Goal: Information Seeking & Learning: Learn about a topic

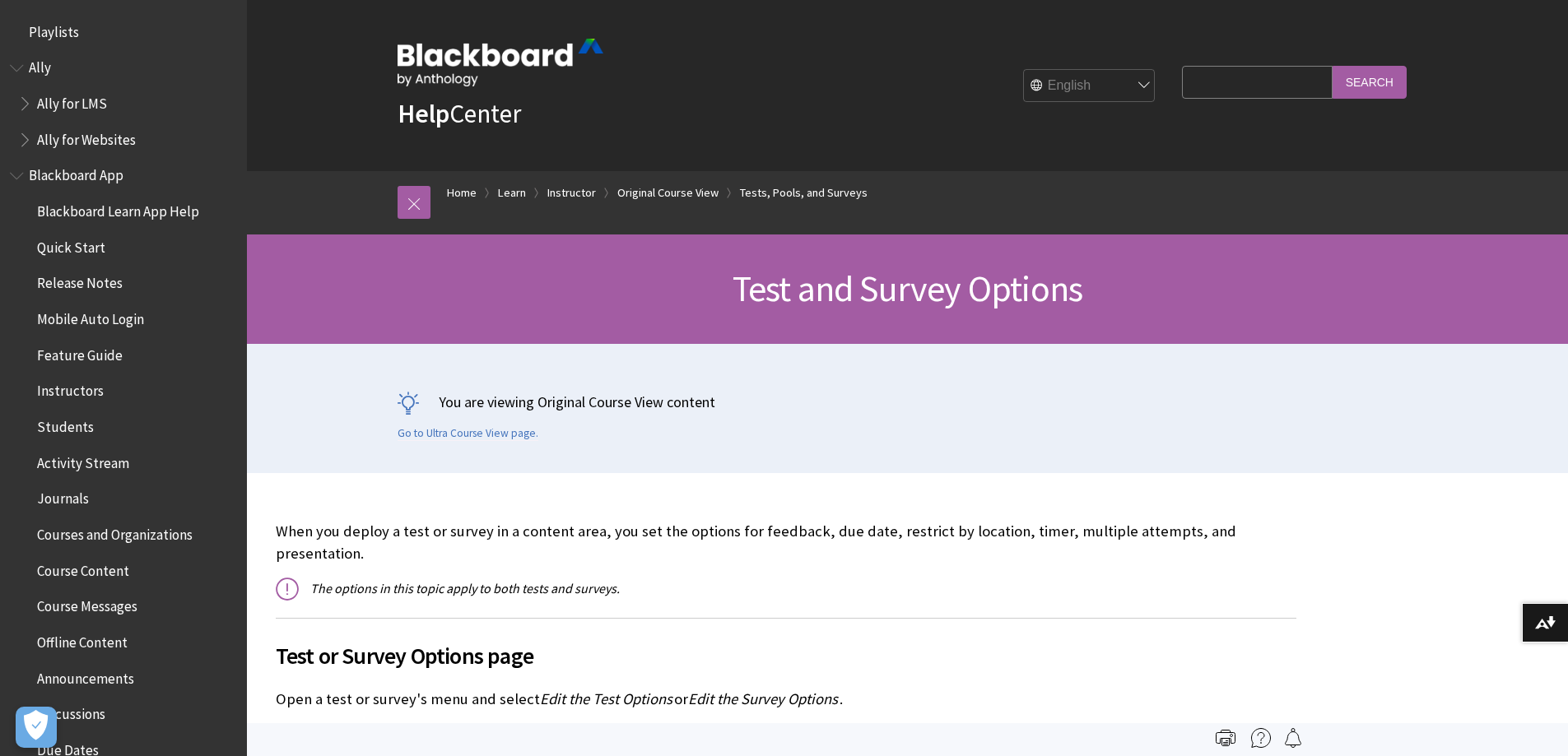
scroll to position [2768, 0]
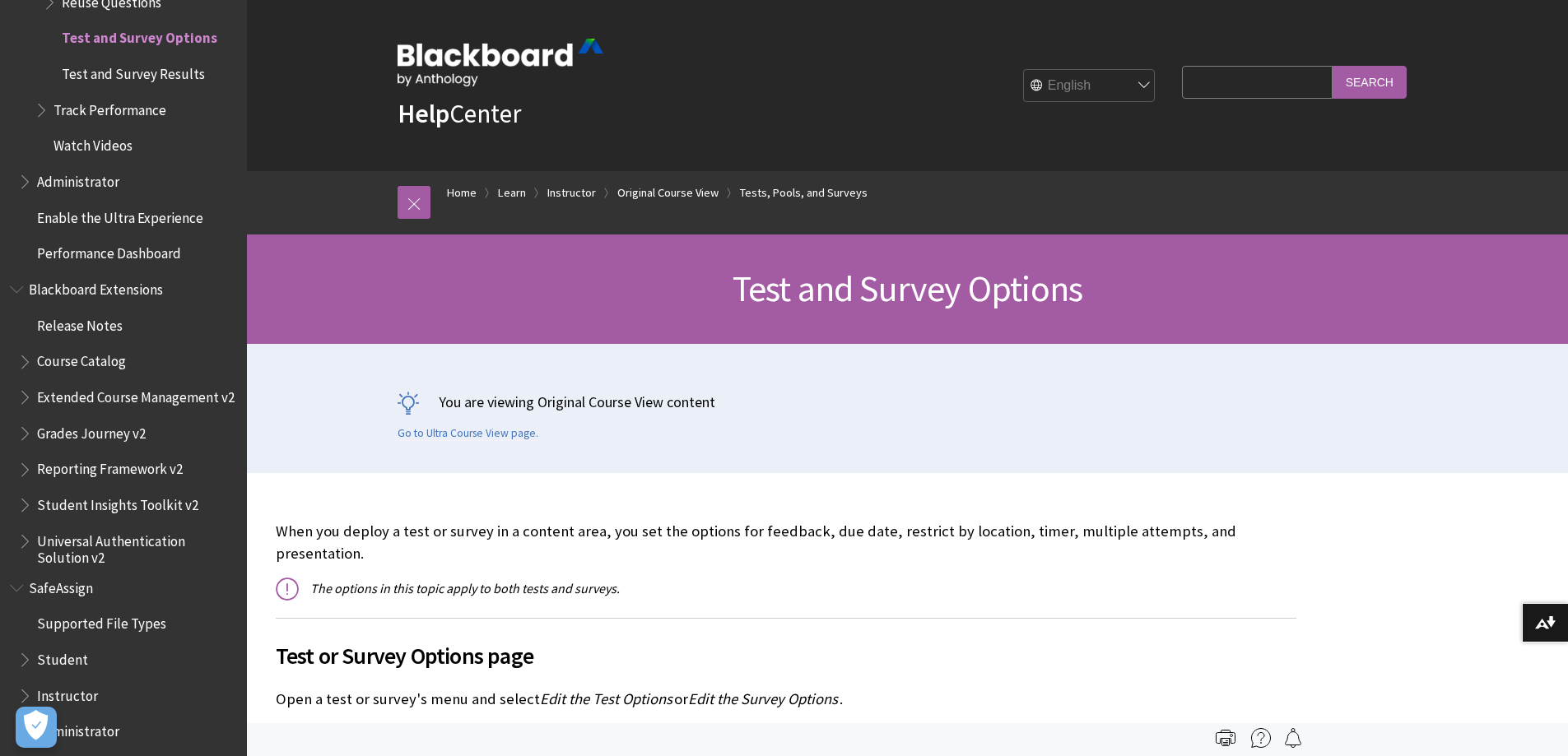
click at [1215, 83] on input "Search Query" at bounding box center [1255, 82] width 149 height 32
type input "anouncement attachment"
click at [1332, 66] on input "Search" at bounding box center [1369, 82] width 74 height 32
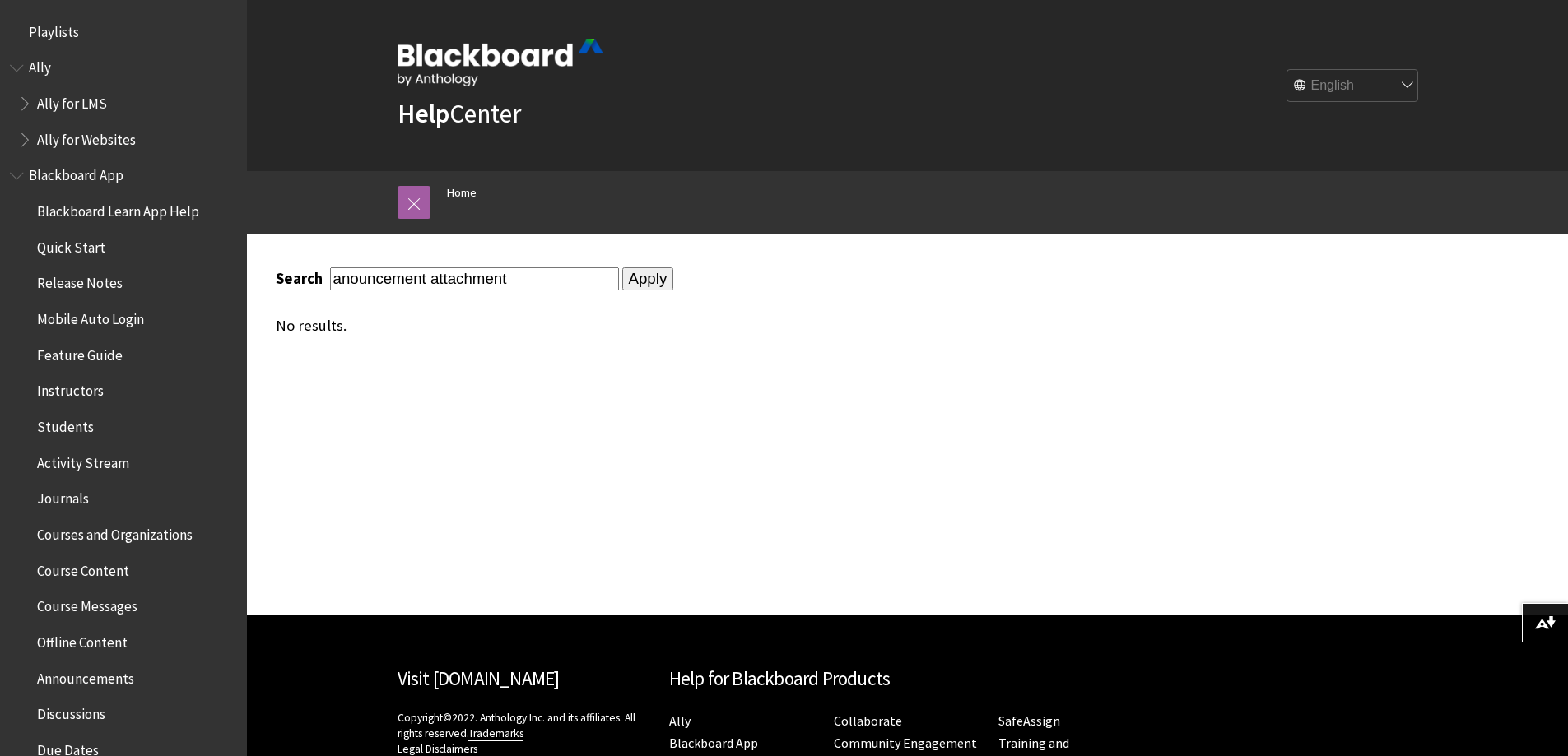
drag, startPoint x: 429, startPoint y: 275, endPoint x: 130, endPoint y: 237, distance: 301.4
click at [129, 238] on div "Skip to main content Help Center English عربية Català Cymraeg Deutsch Español S…" at bounding box center [784, 458] width 1568 height 917
click at [622, 268] on input "Apply" at bounding box center [648, 279] width 52 height 23
type input "announcement attachment"
click at [435, 281] on input "announcementattachment" at bounding box center [474, 279] width 289 height 22
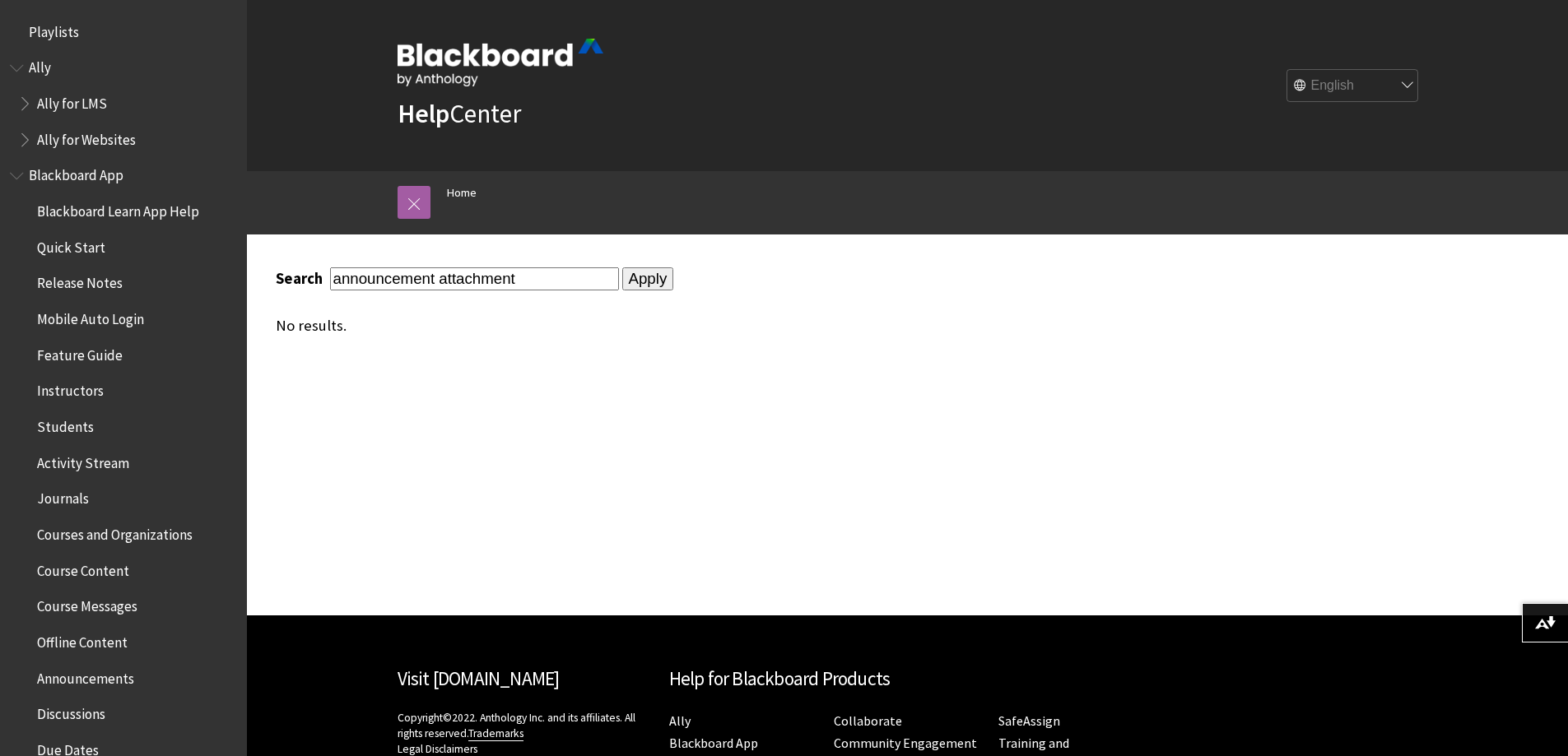
click at [570, 274] on input "announcement attachment" at bounding box center [474, 279] width 289 height 22
type input "announcement attachment"
click at [649, 282] on input "Apply" at bounding box center [648, 279] width 52 height 23
click at [630, 279] on input "Apply" at bounding box center [648, 279] width 52 height 23
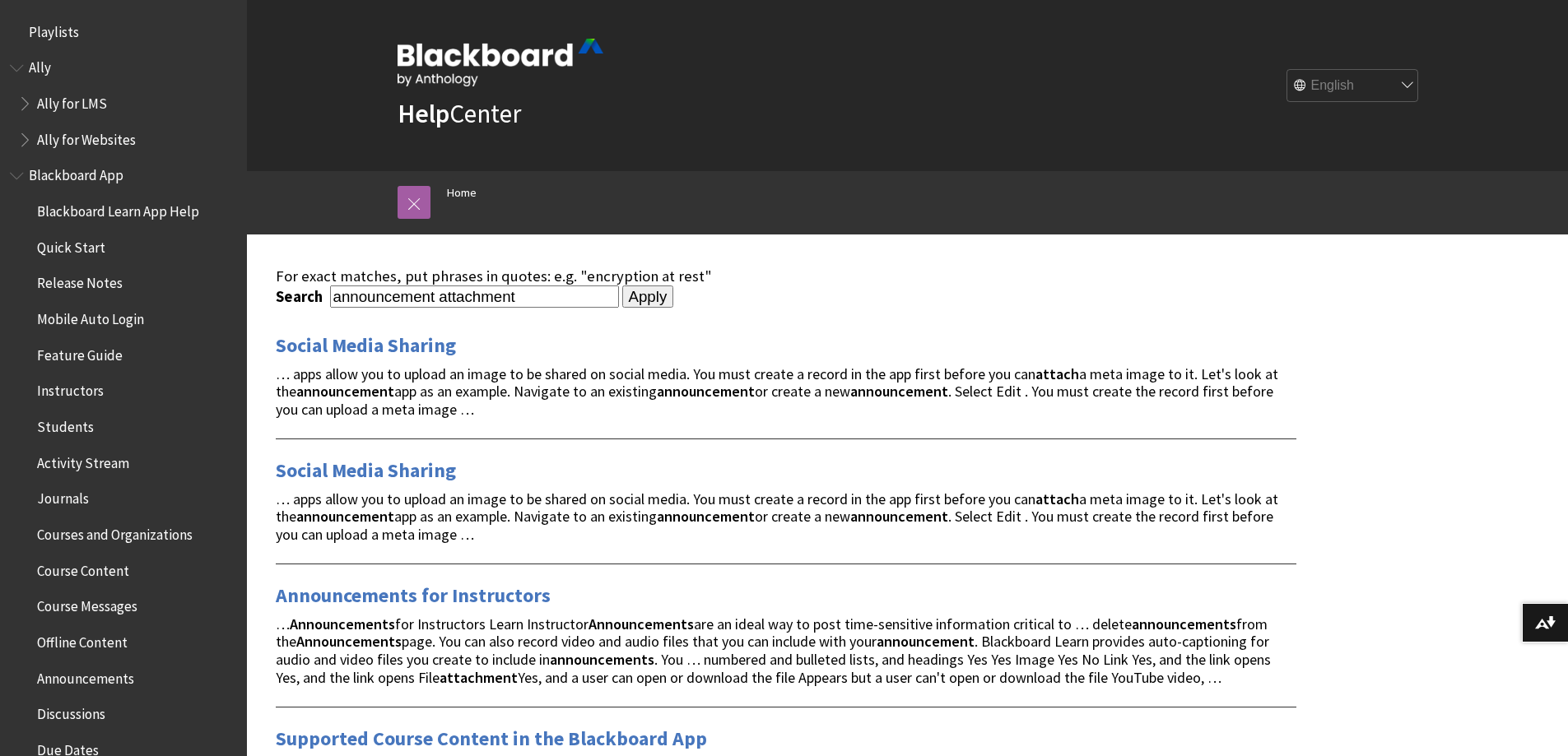
scroll to position [82, 0]
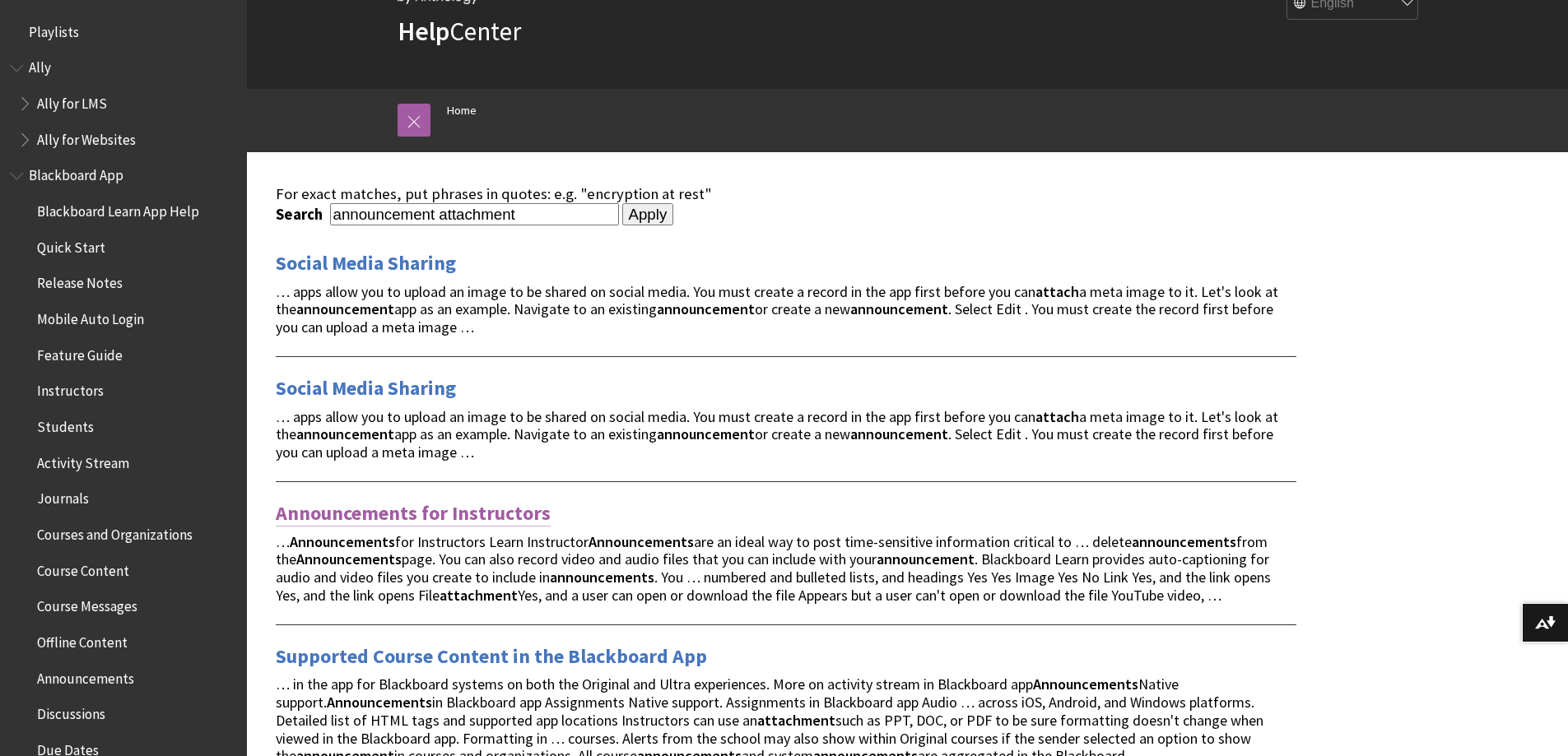
click at [512, 514] on link "Announcements for Instructors" at bounding box center [413, 513] width 275 height 27
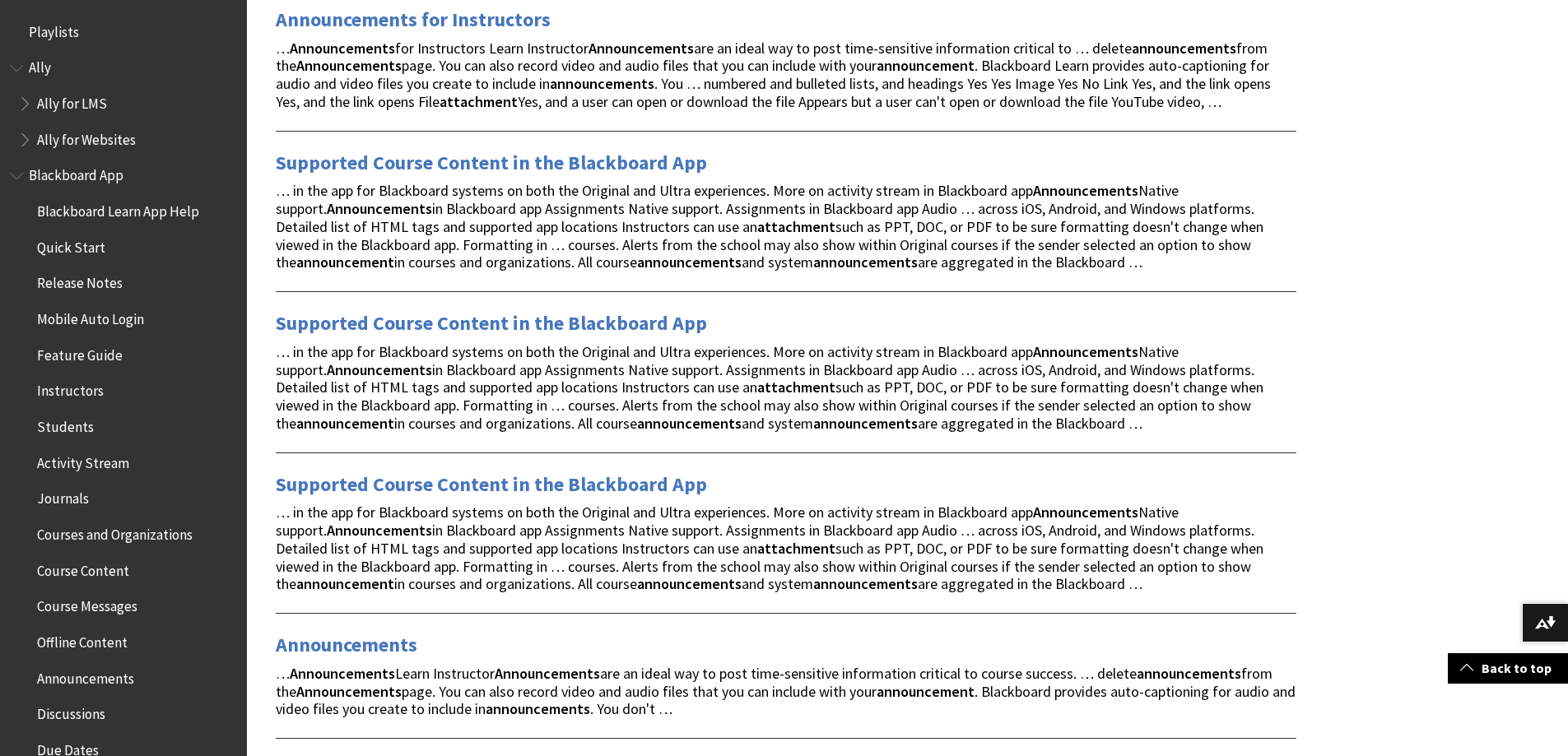
scroll to position [658, 0]
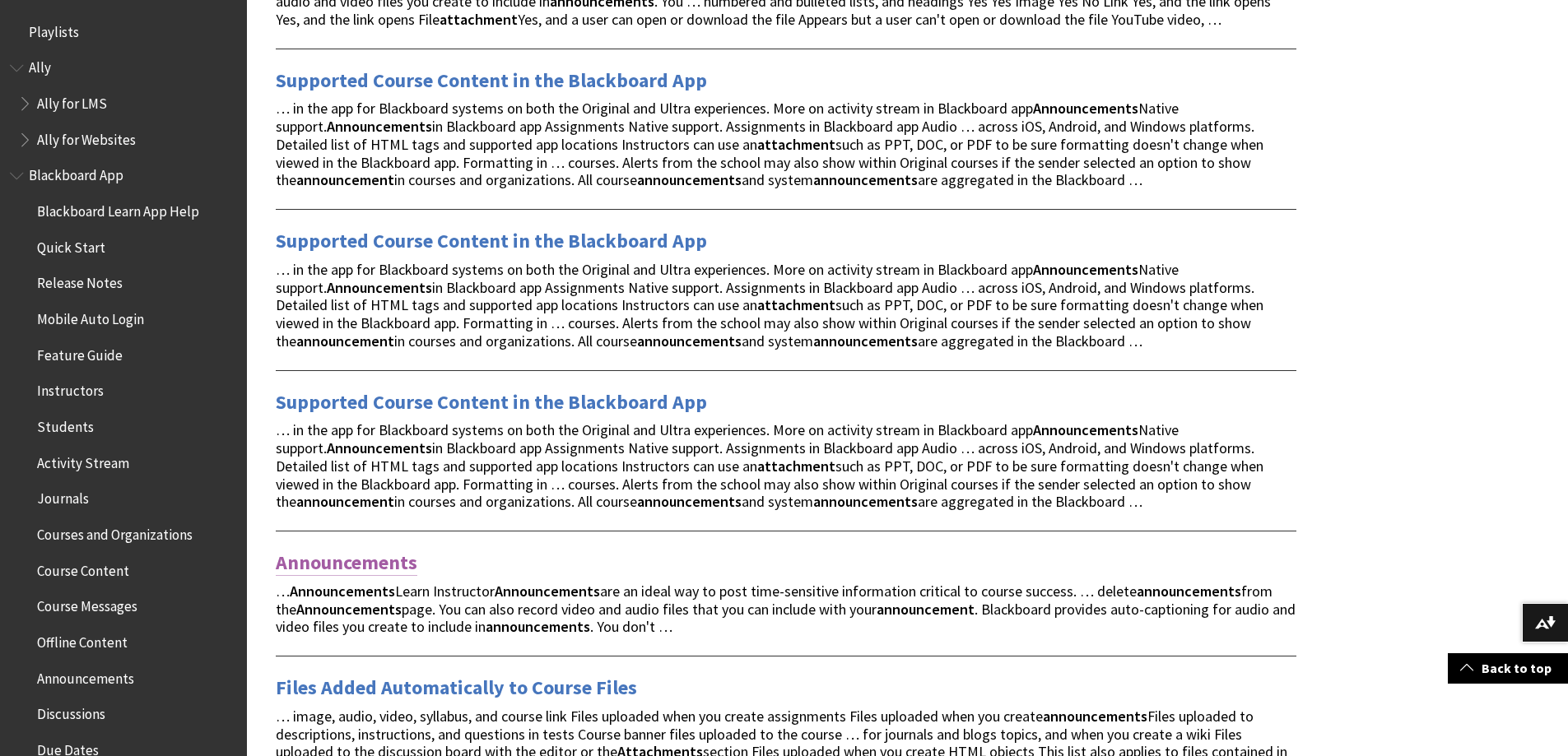
click at [334, 564] on link "Announcements" at bounding box center [346, 563] width 141 height 27
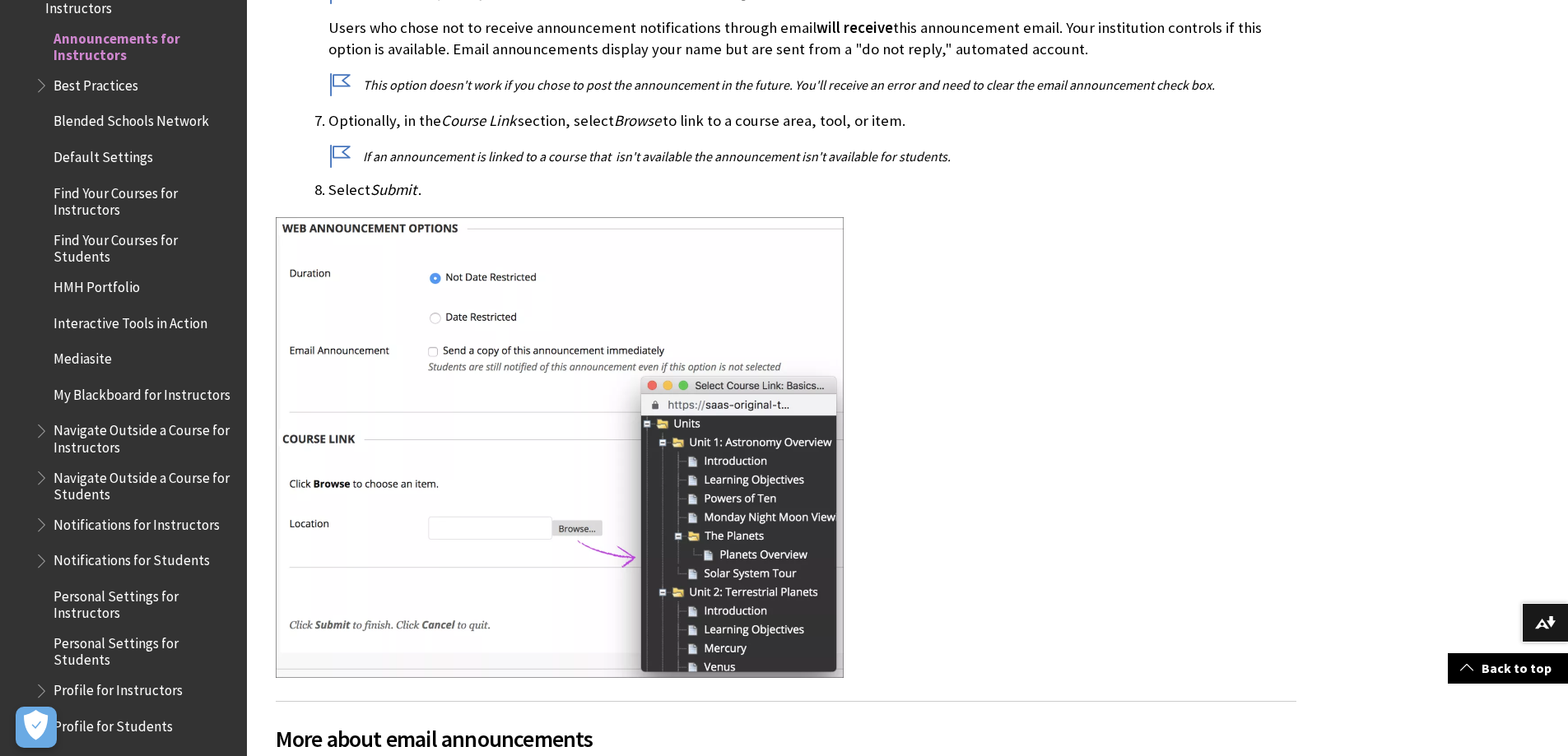
scroll to position [2057, 0]
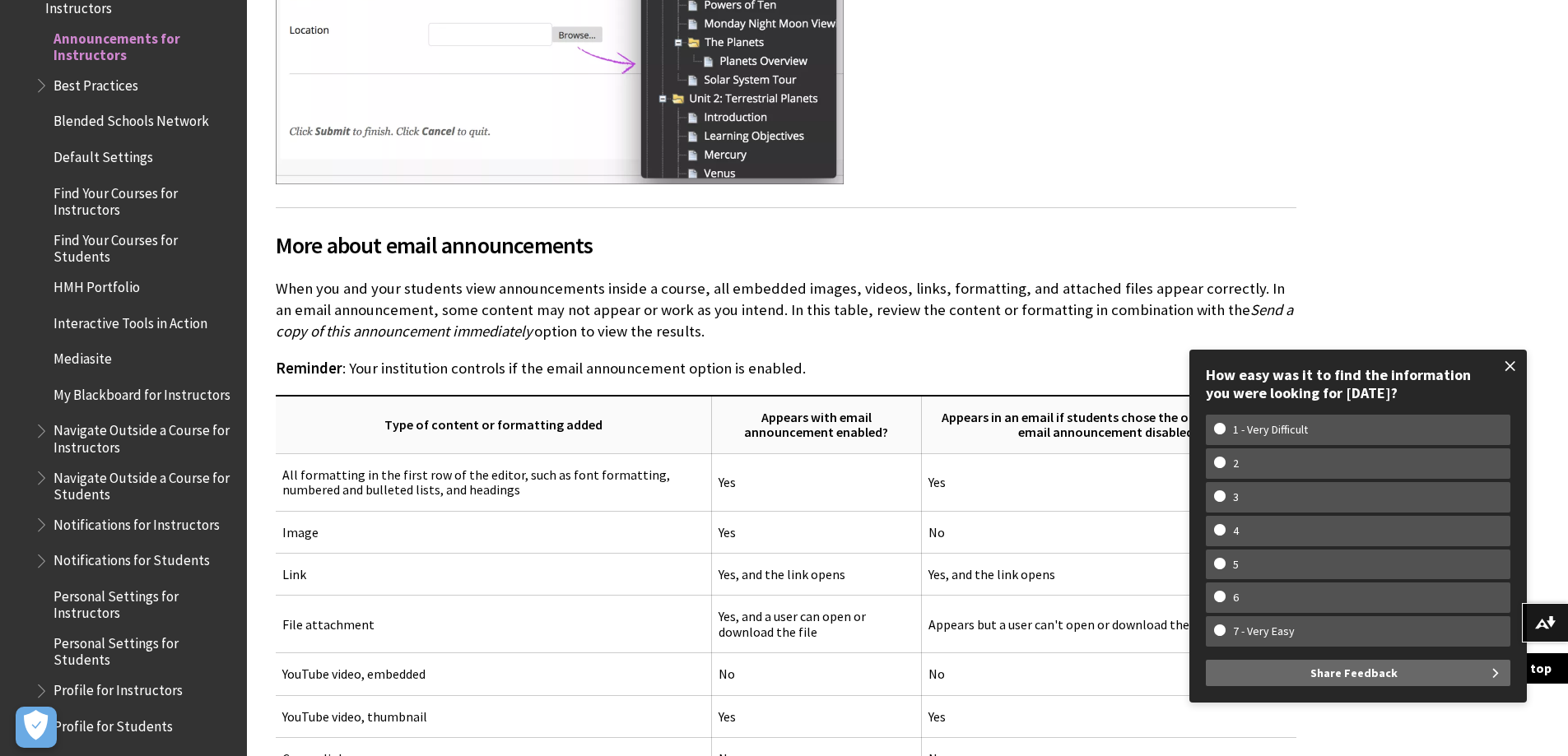
click at [1507, 367] on span at bounding box center [1510, 367] width 35 height 35
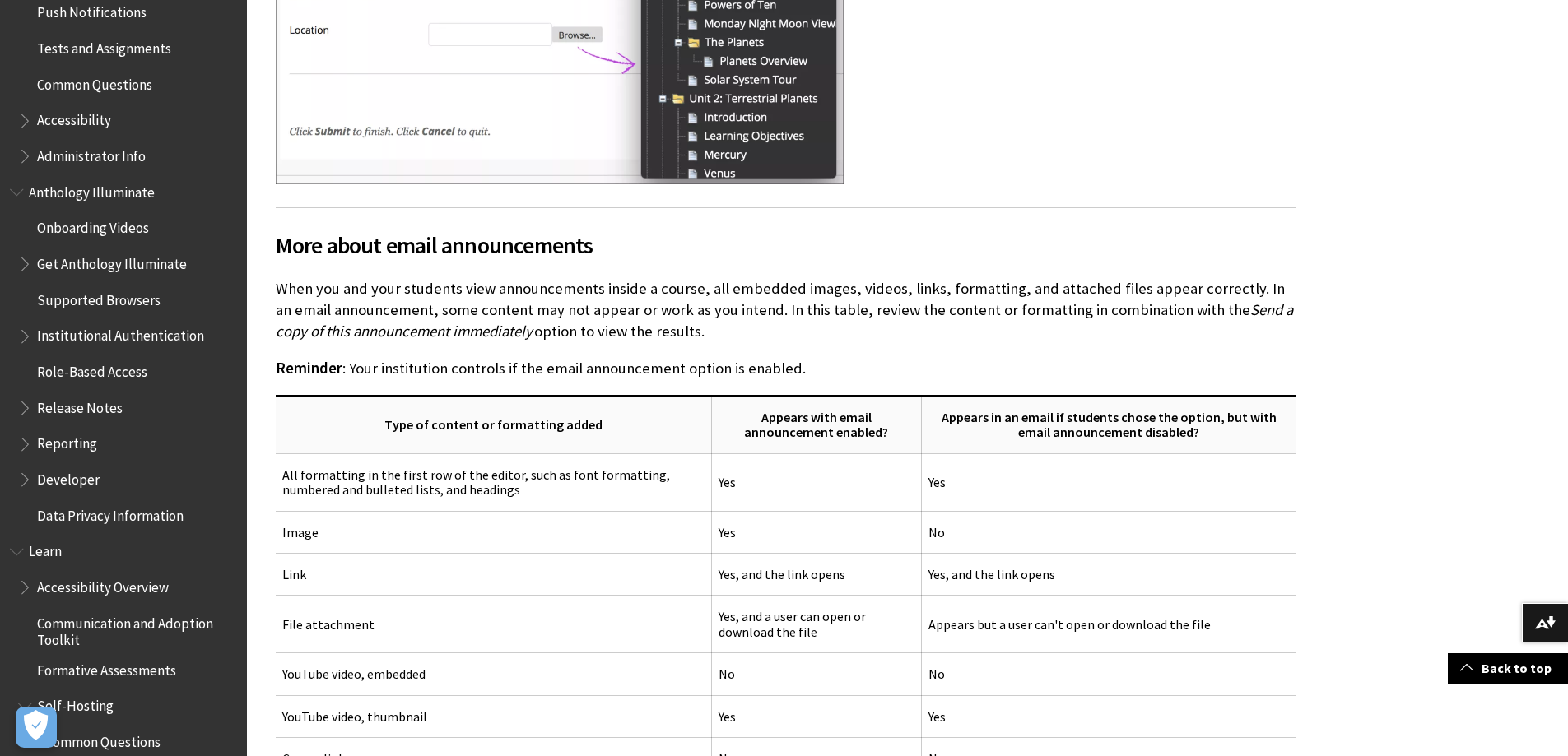
scroll to position [470, 0]
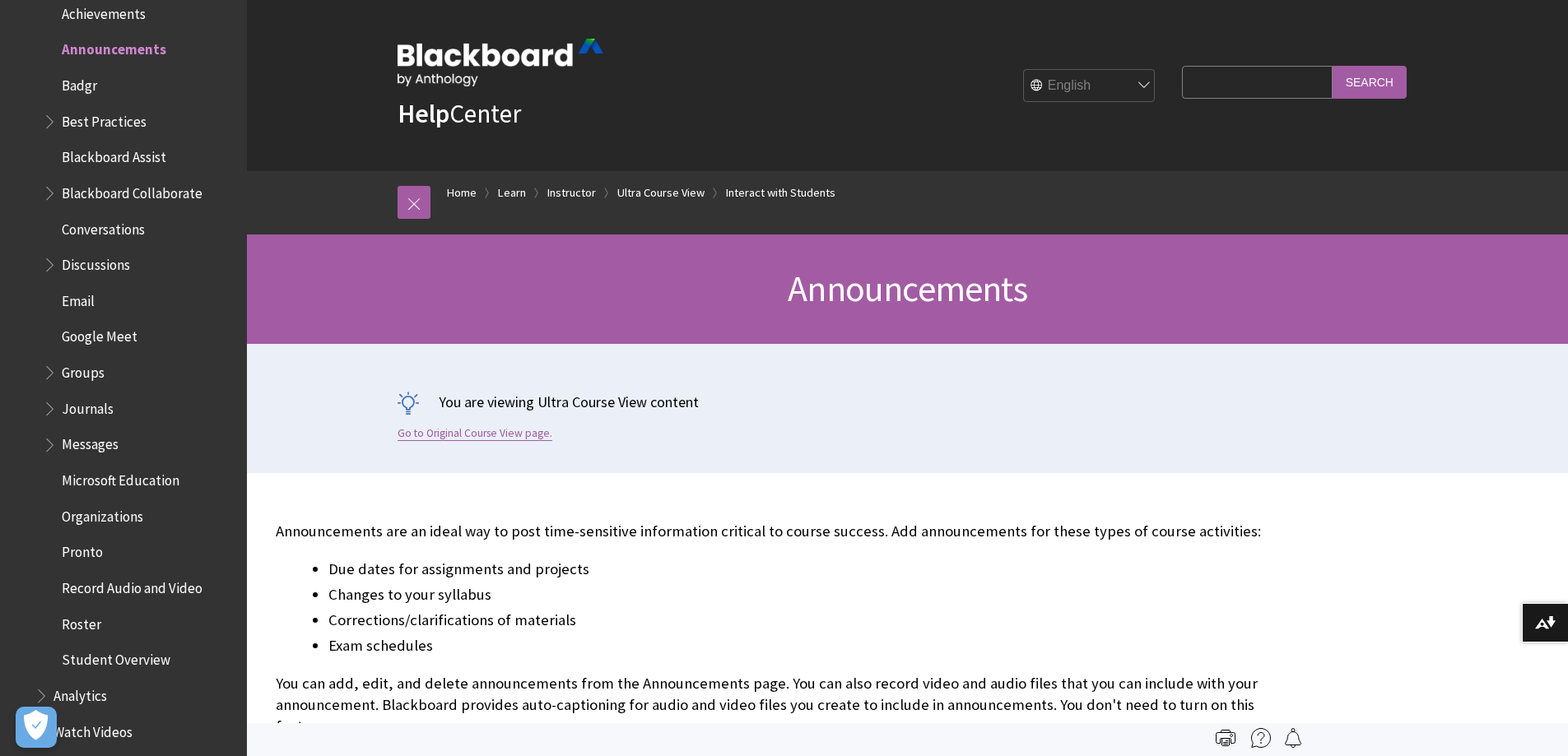
click at [491, 432] on link "Go to Original Course View page." at bounding box center [475, 433] width 155 height 15
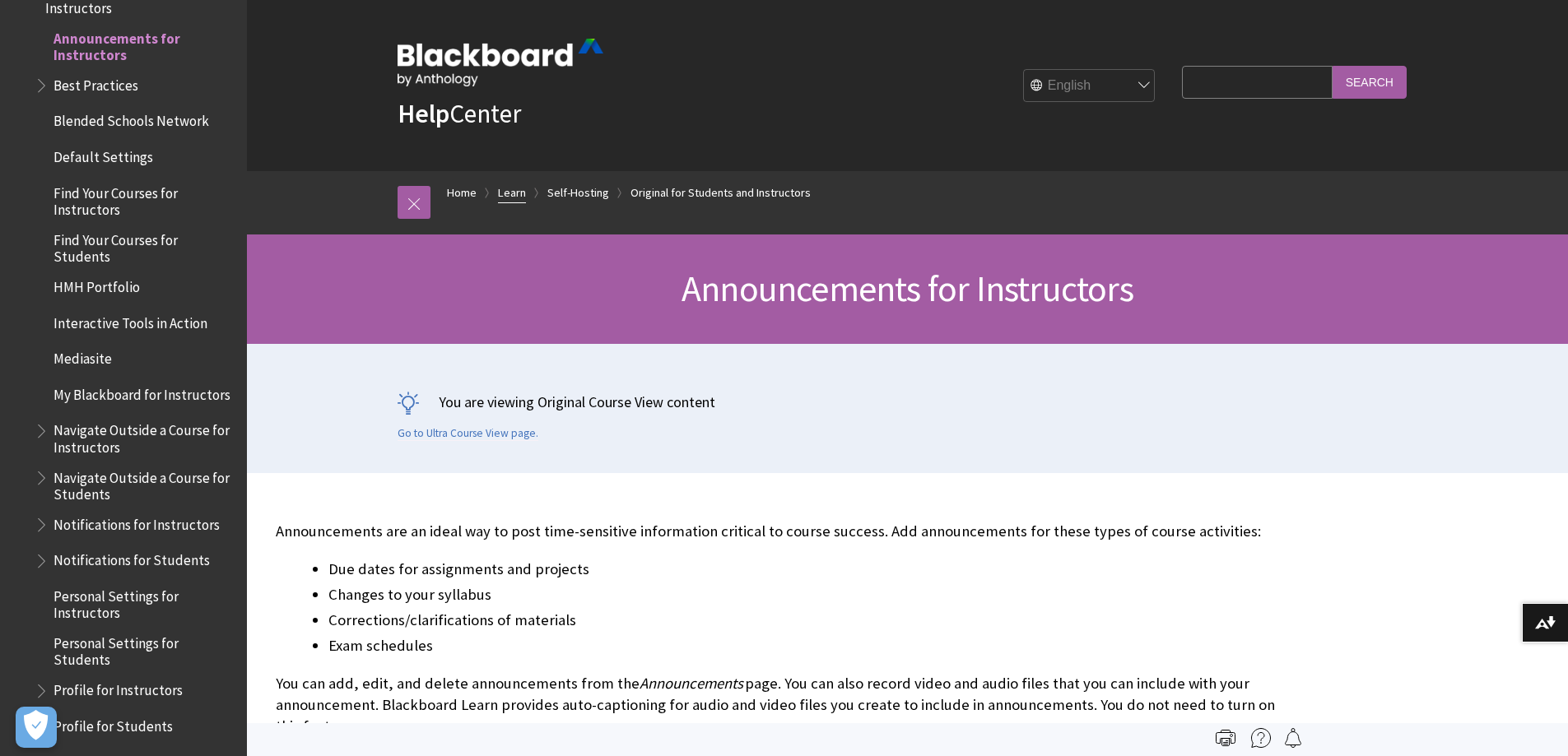
click at [504, 190] on link "Learn" at bounding box center [511, 192] width 28 height 20
click at [512, 192] on link "Learn" at bounding box center [511, 192] width 28 height 20
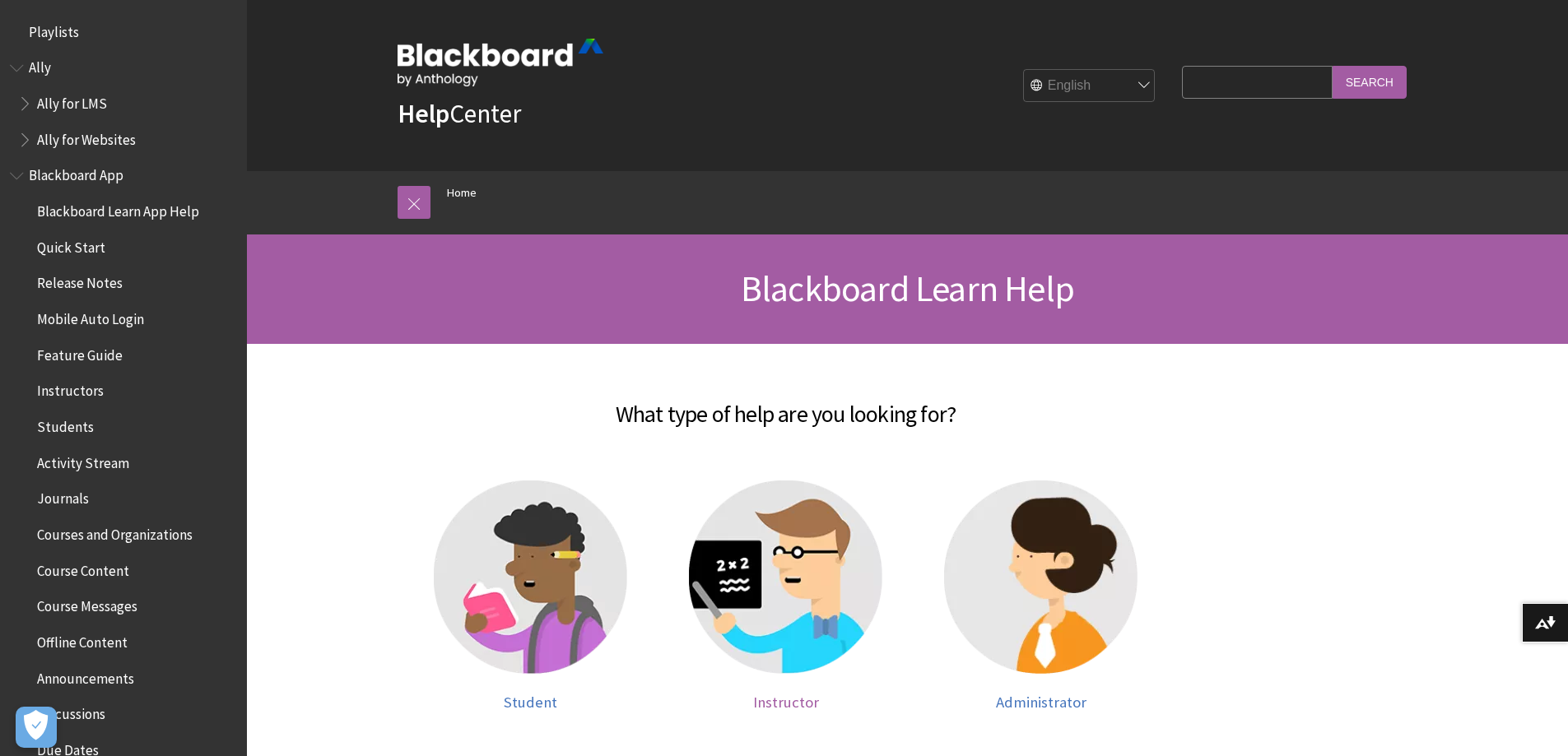
scroll to position [1395, 0]
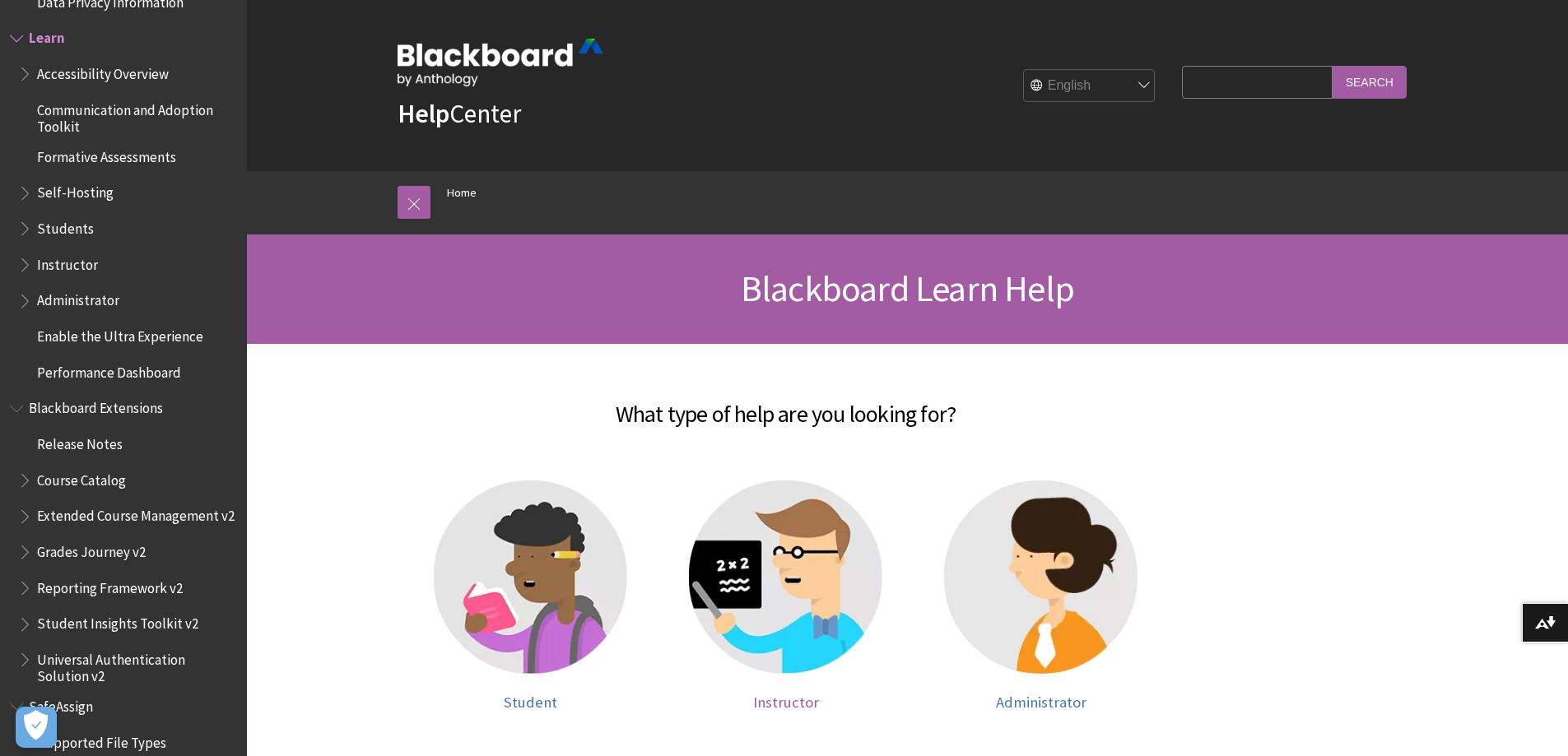
click at [784, 696] on span "Instructor" at bounding box center [786, 702] width 66 height 19
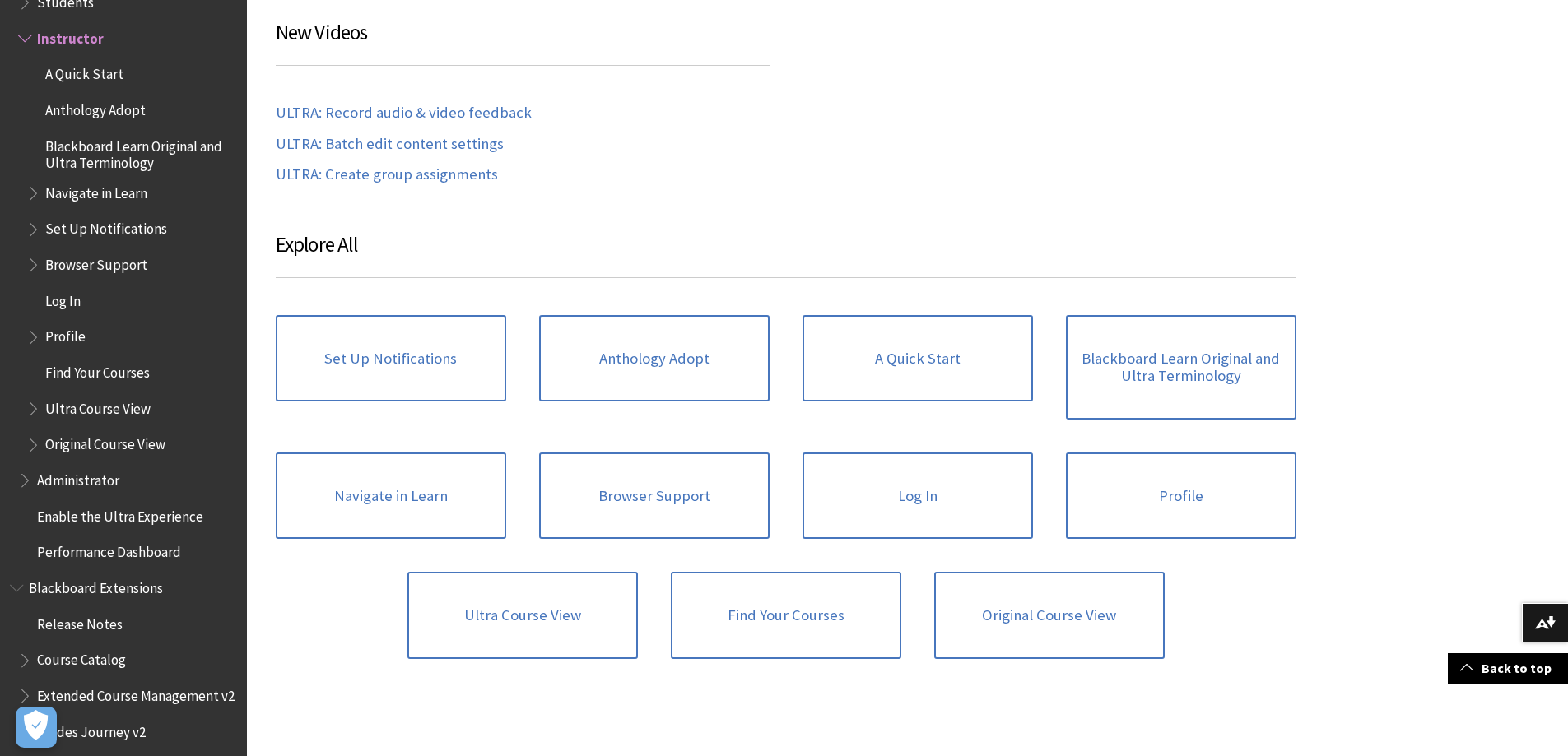
scroll to position [905, 0]
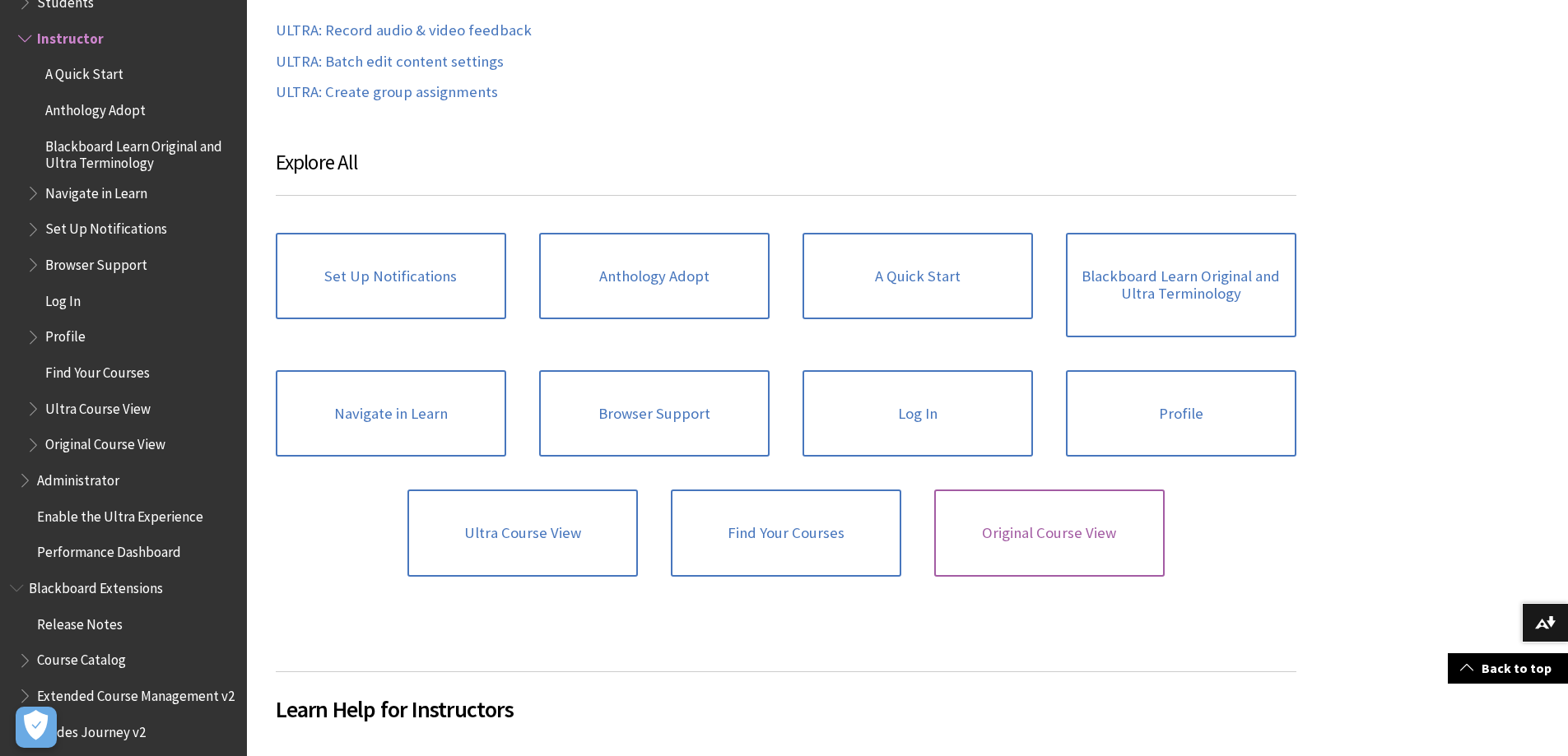
click at [1033, 529] on link "Original Course View" at bounding box center [1048, 532] width 230 height 87
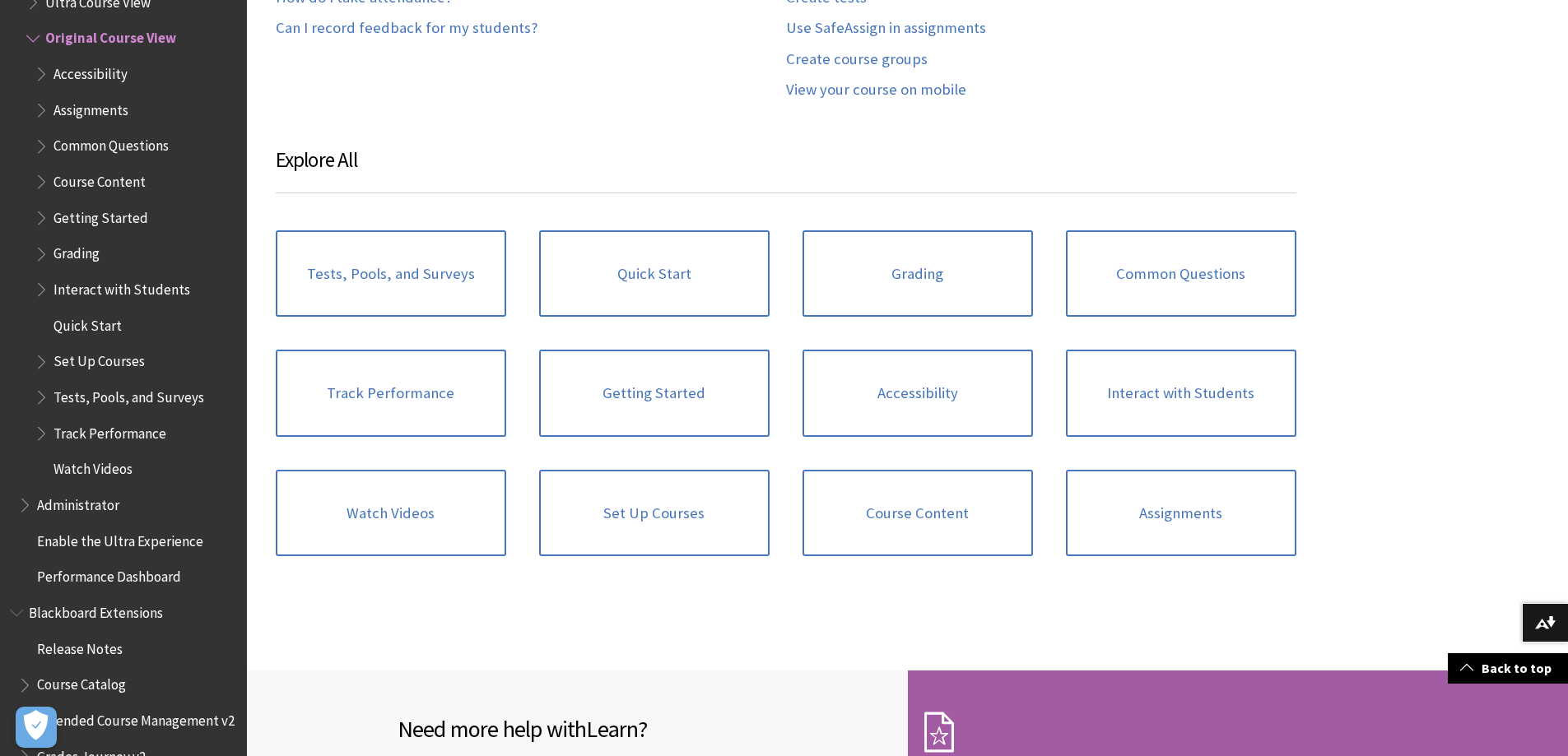
scroll to position [1698, 0]
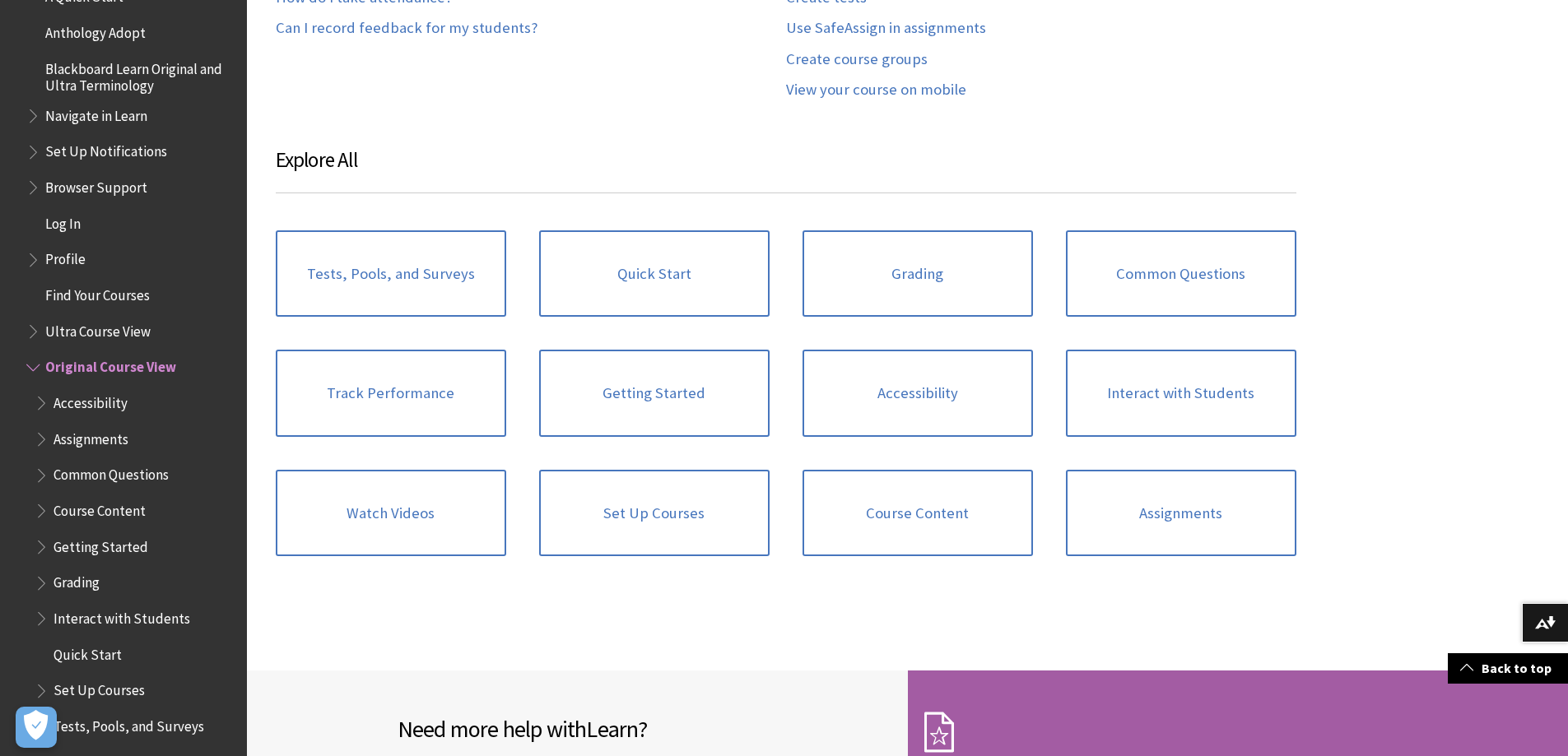
click at [41, 553] on span "Book outline for Blackboard Learn Help" at bounding box center [43, 543] width 17 height 20
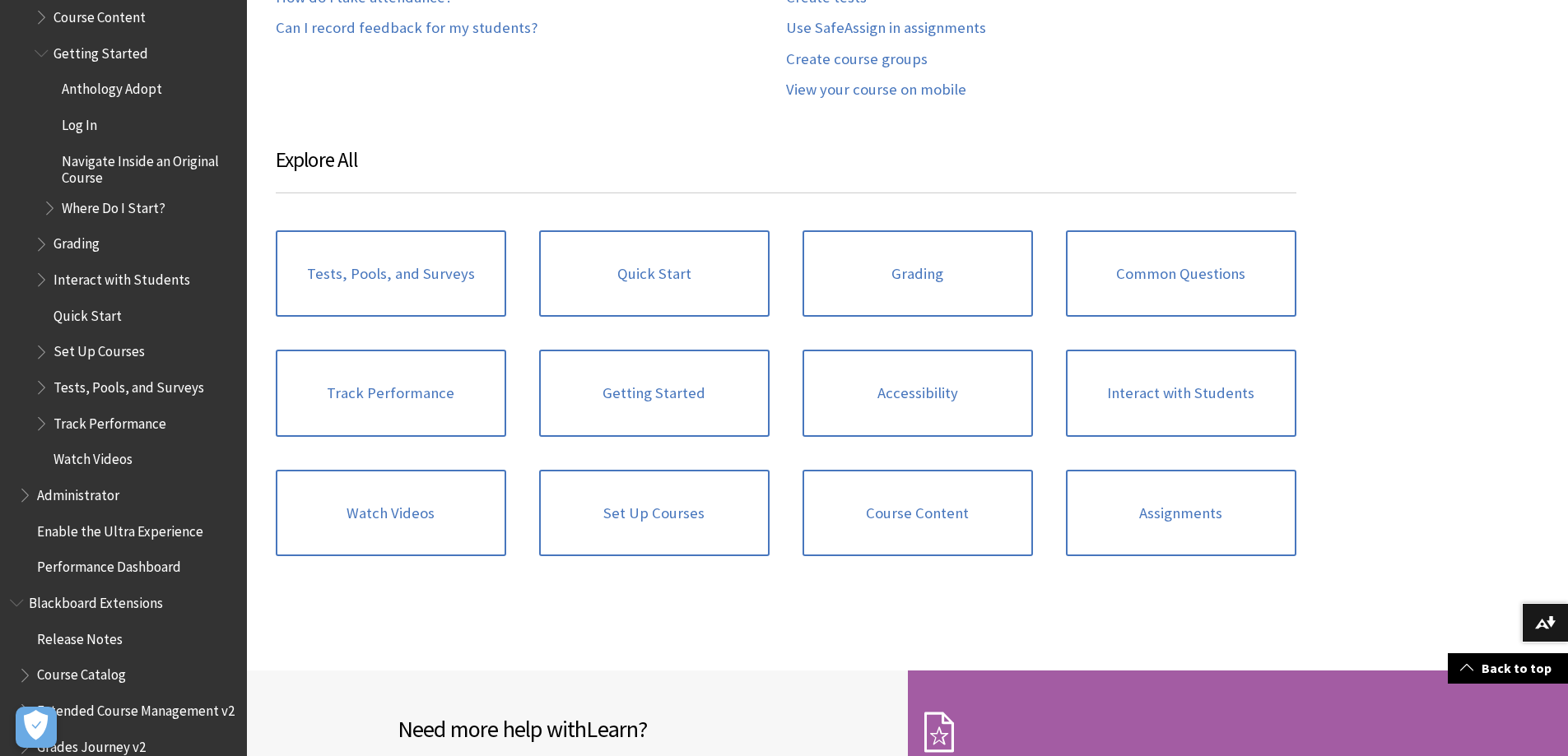
scroll to position [2027, 0]
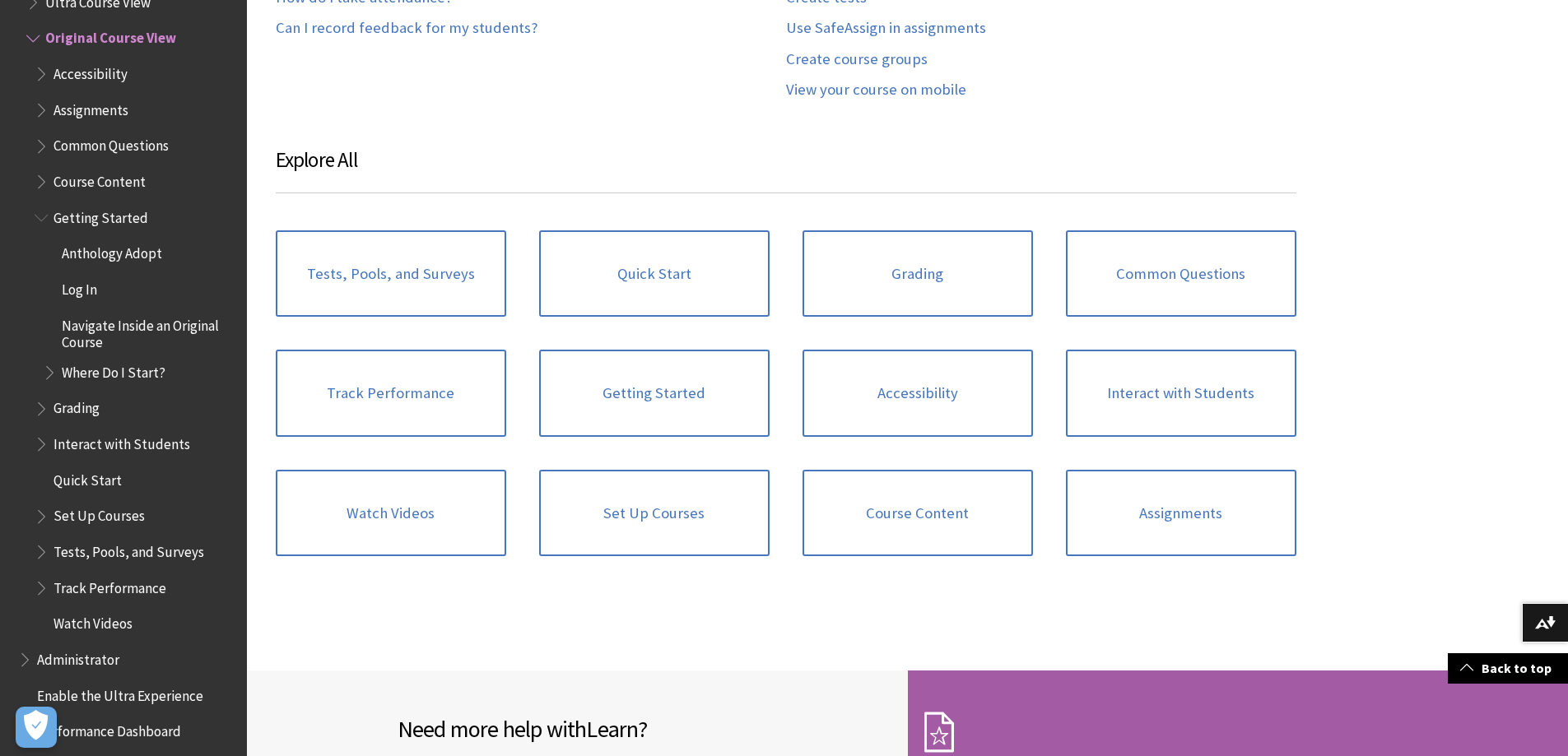
click at [138, 447] on span "Interact with Students" at bounding box center [121, 442] width 137 height 22
click at [36, 443] on span "Book outline for Blackboard Learn Help" at bounding box center [43, 441] width 17 height 20
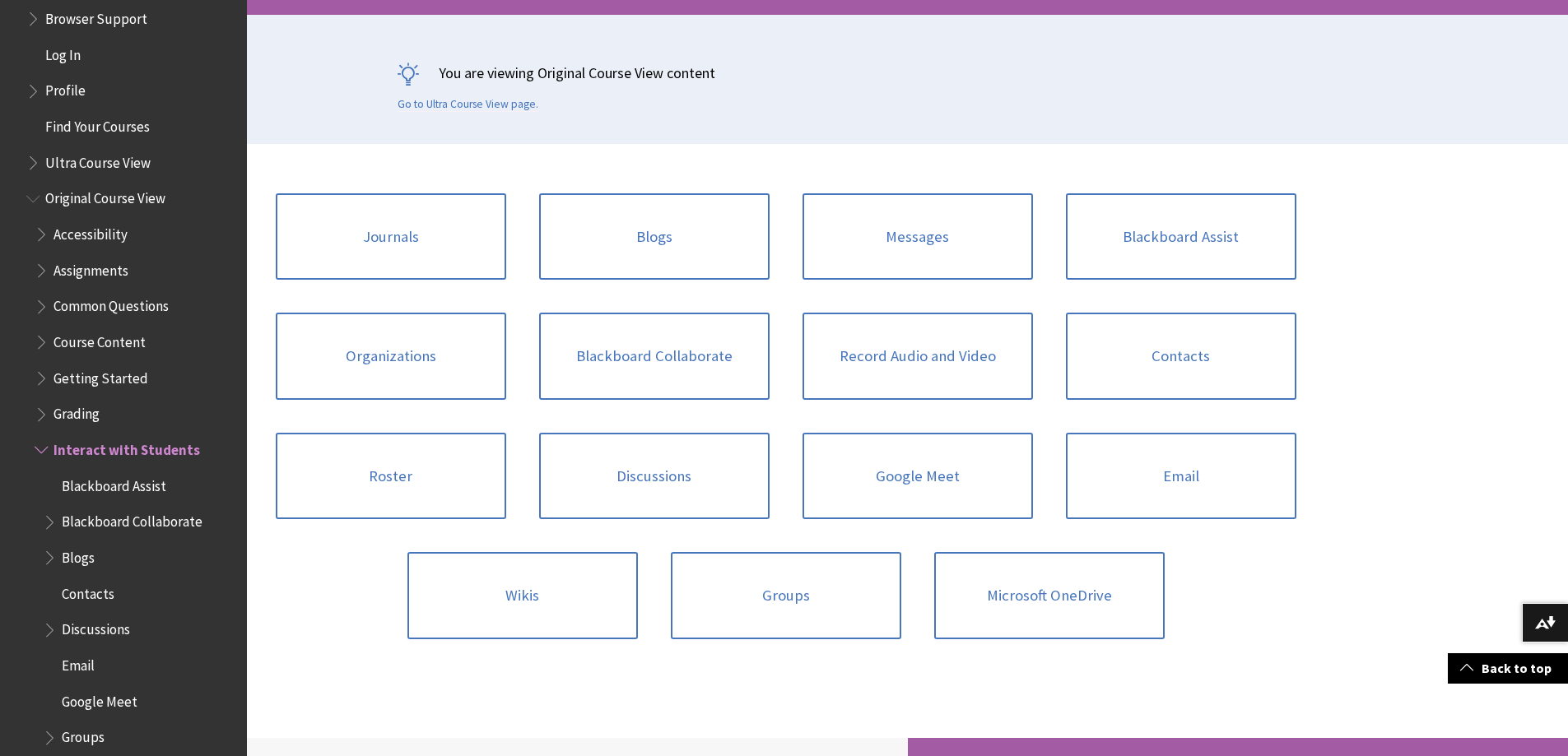
scroll to position [1785, 0]
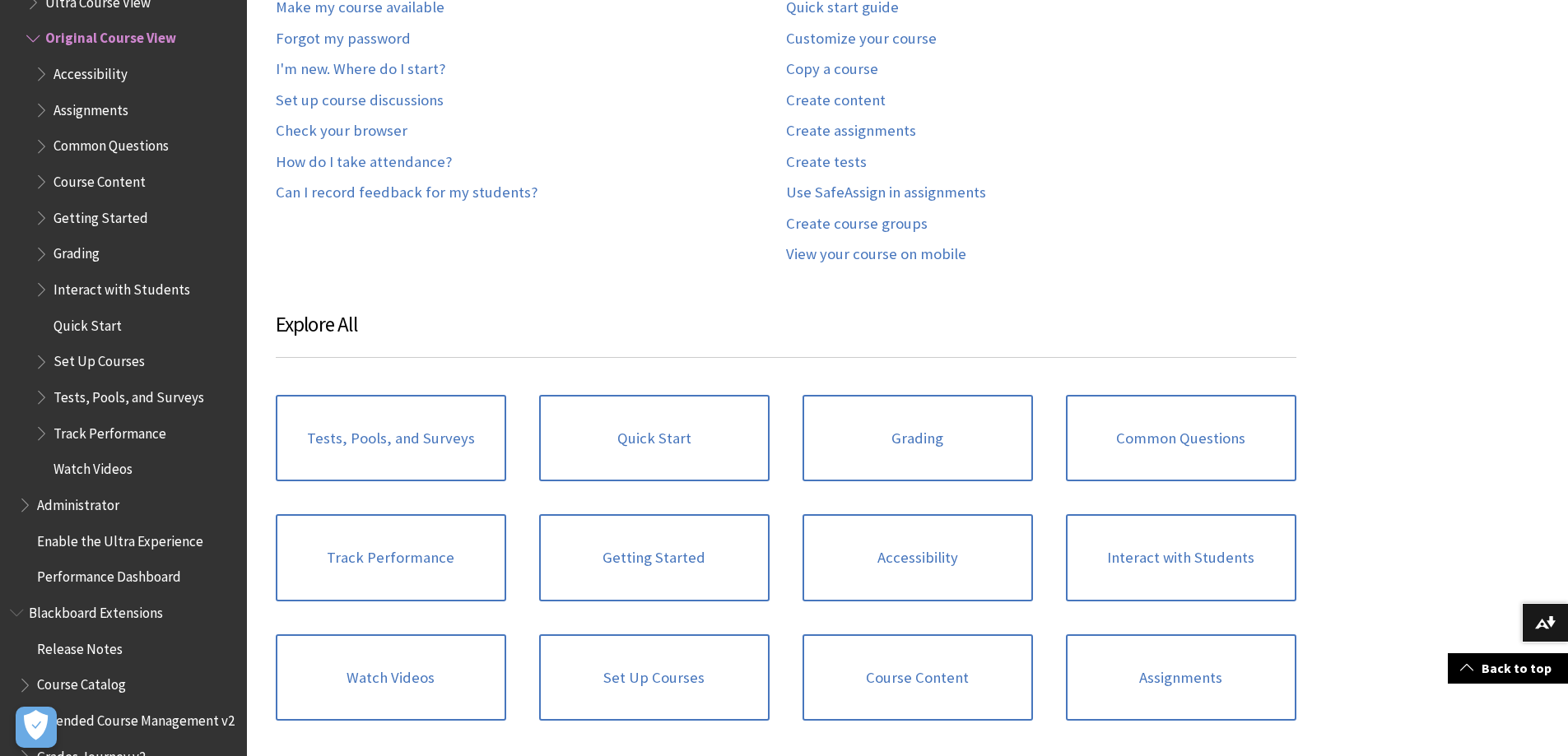
scroll to position [1234, 0]
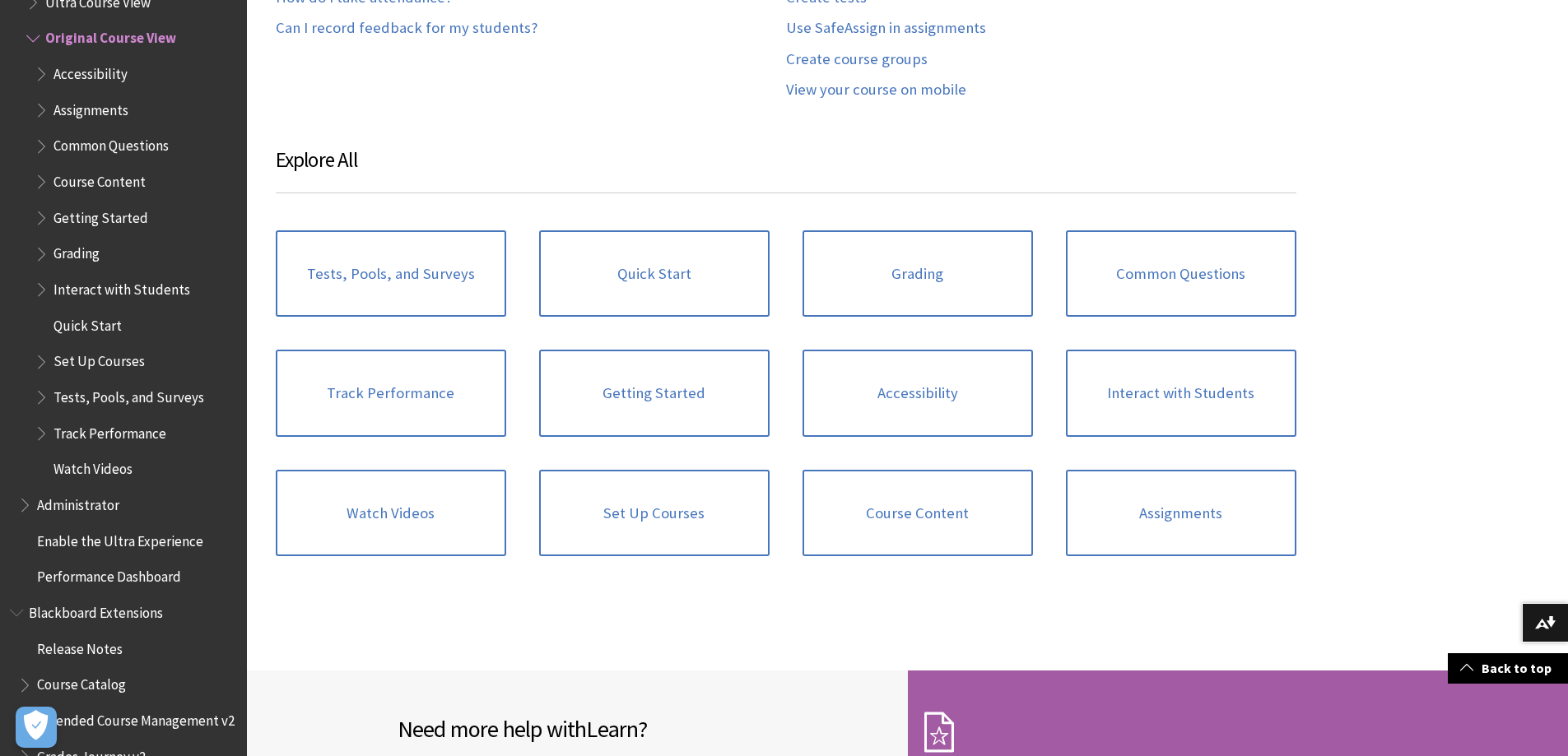
click at [47, 361] on span "Book outline for Blackboard Learn Help" at bounding box center [43, 358] width 17 height 20
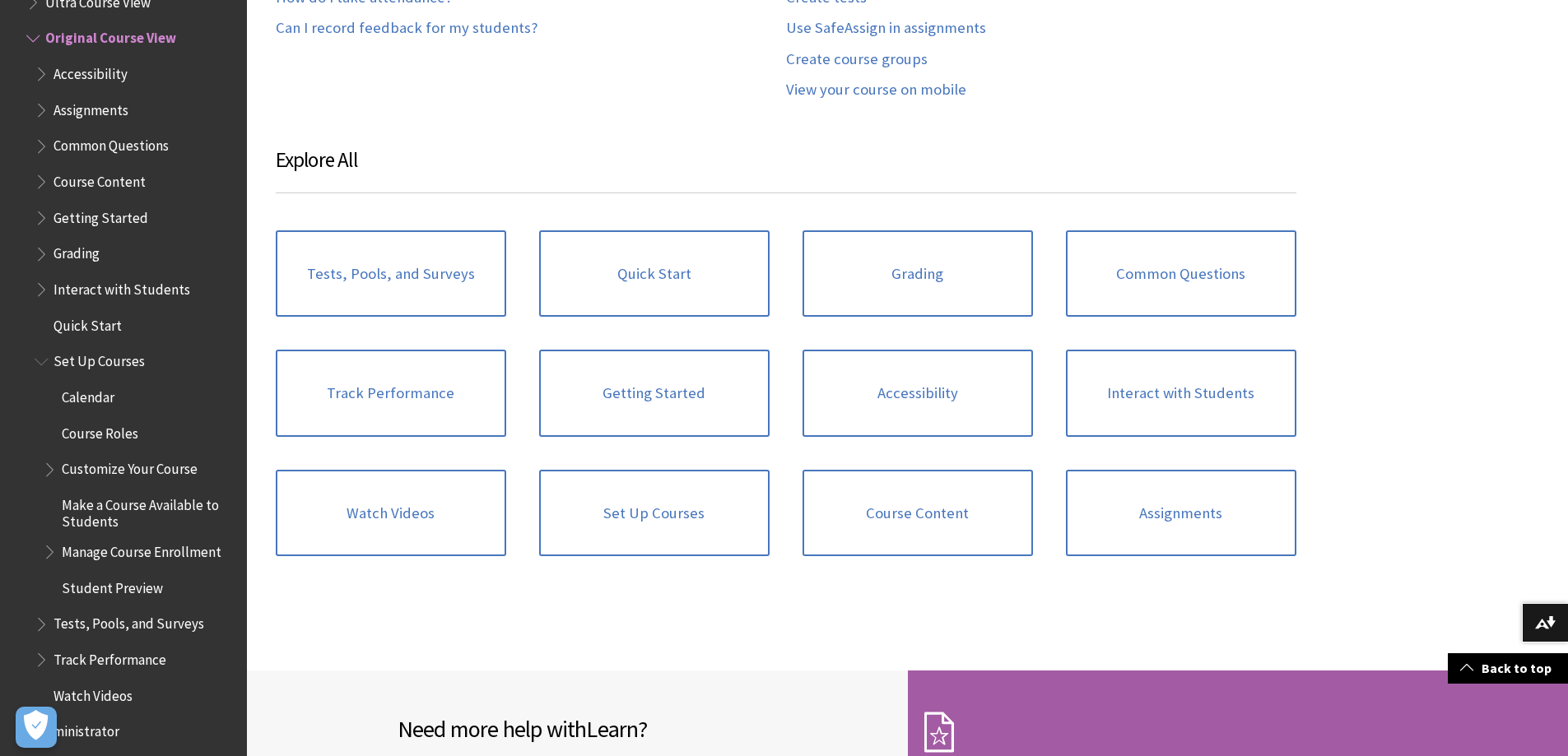
click at [75, 331] on span "Quick Start" at bounding box center [87, 323] width 69 height 22
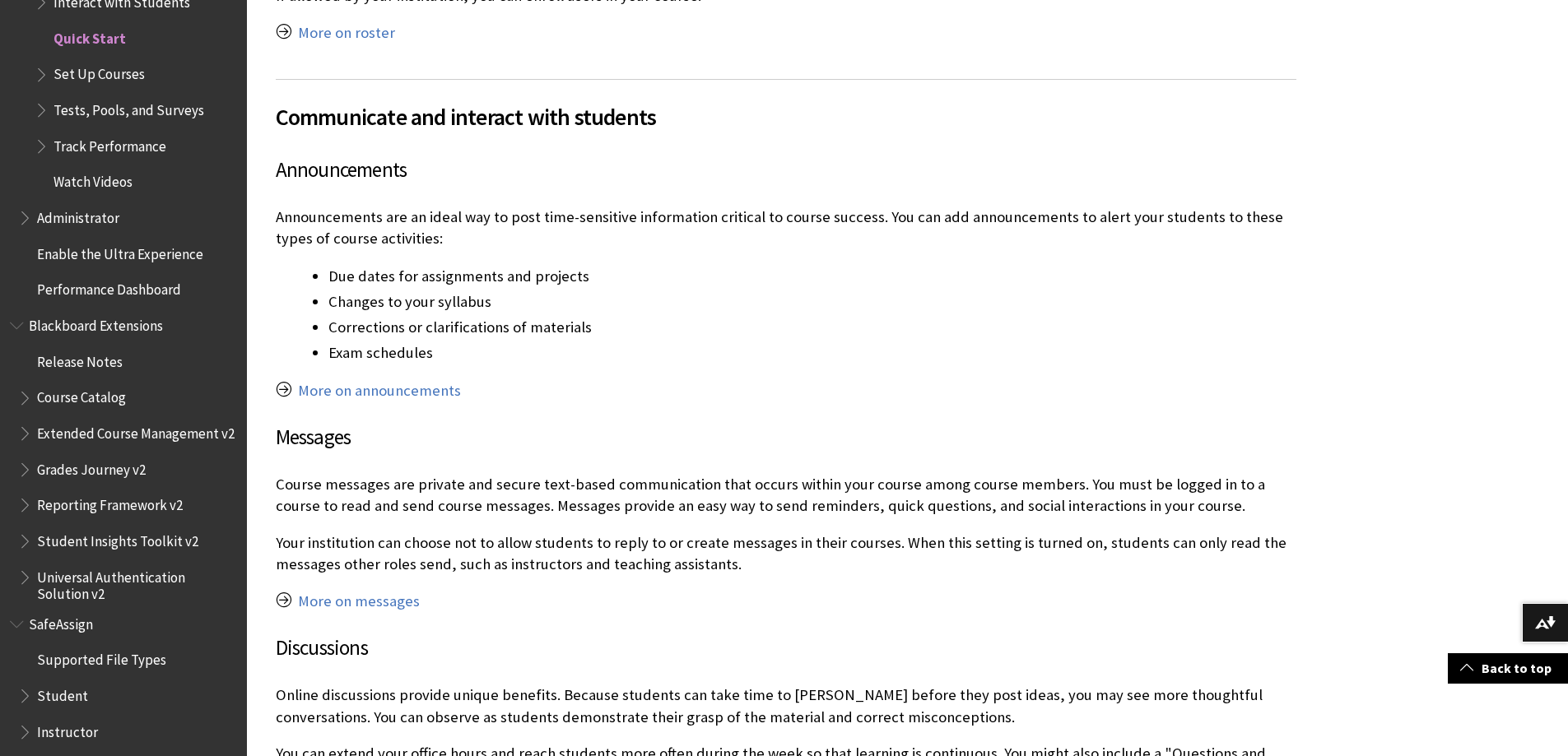
scroll to position [3292, 0]
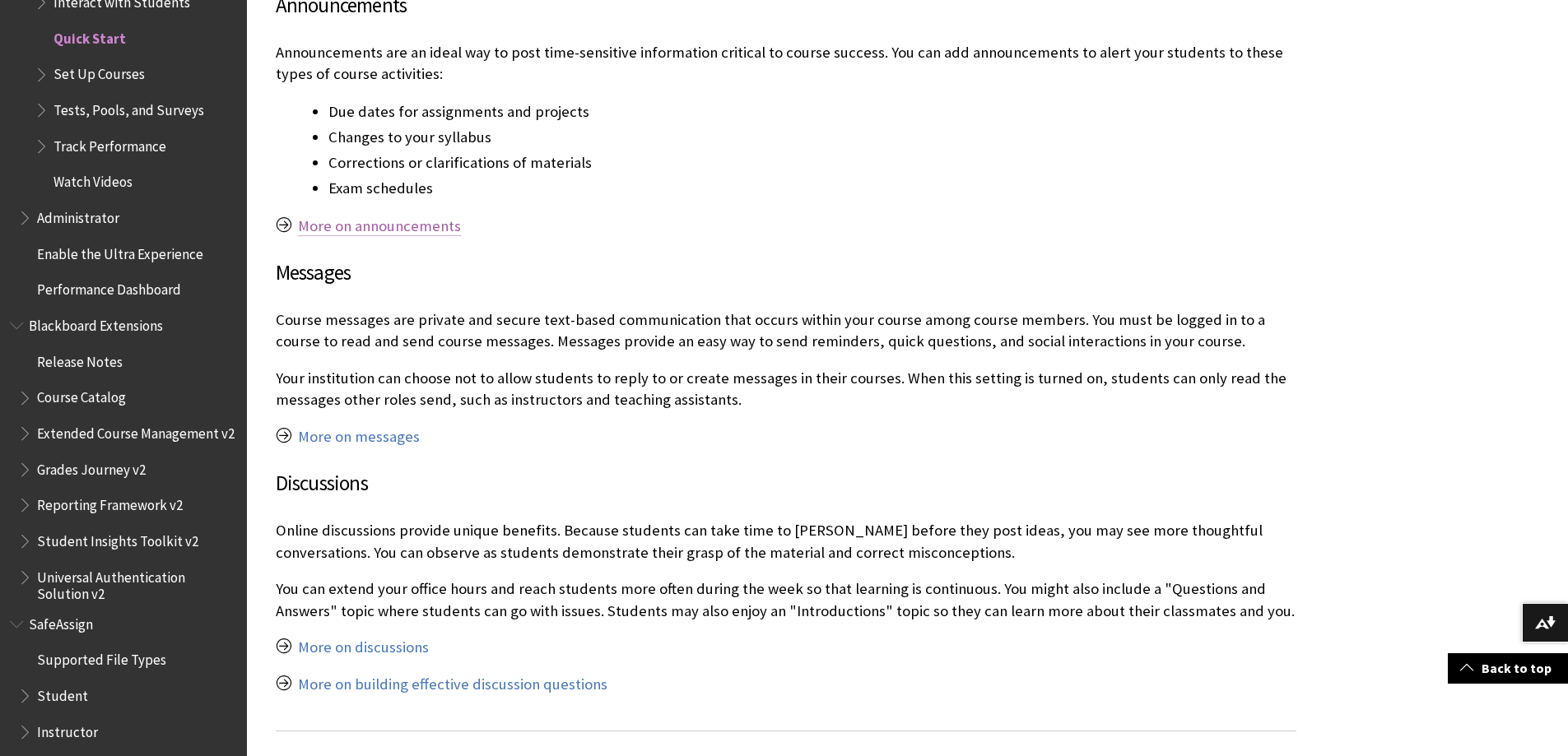
click at [389, 224] on link "More on announcements" at bounding box center [379, 226] width 163 height 20
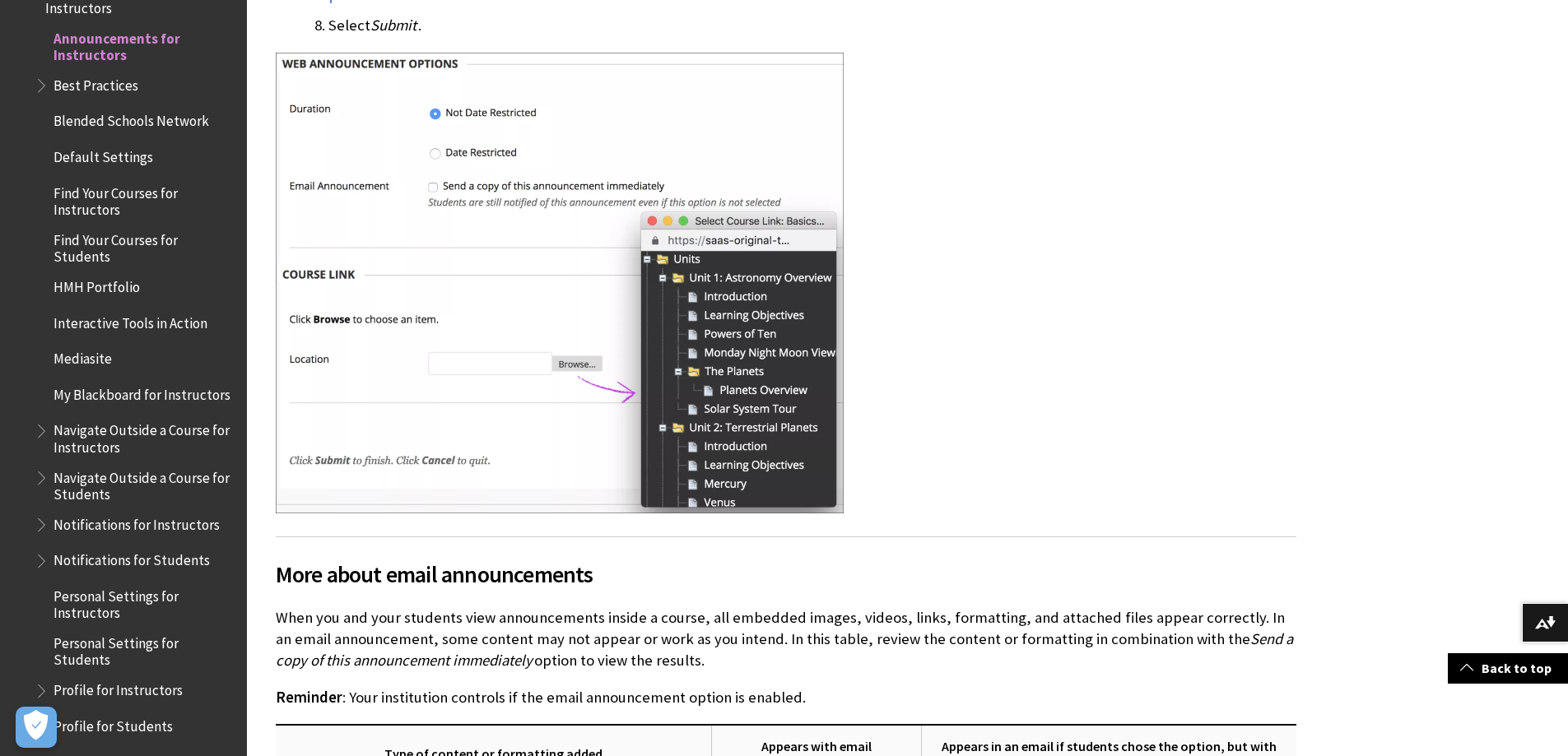
scroll to position [1810, 0]
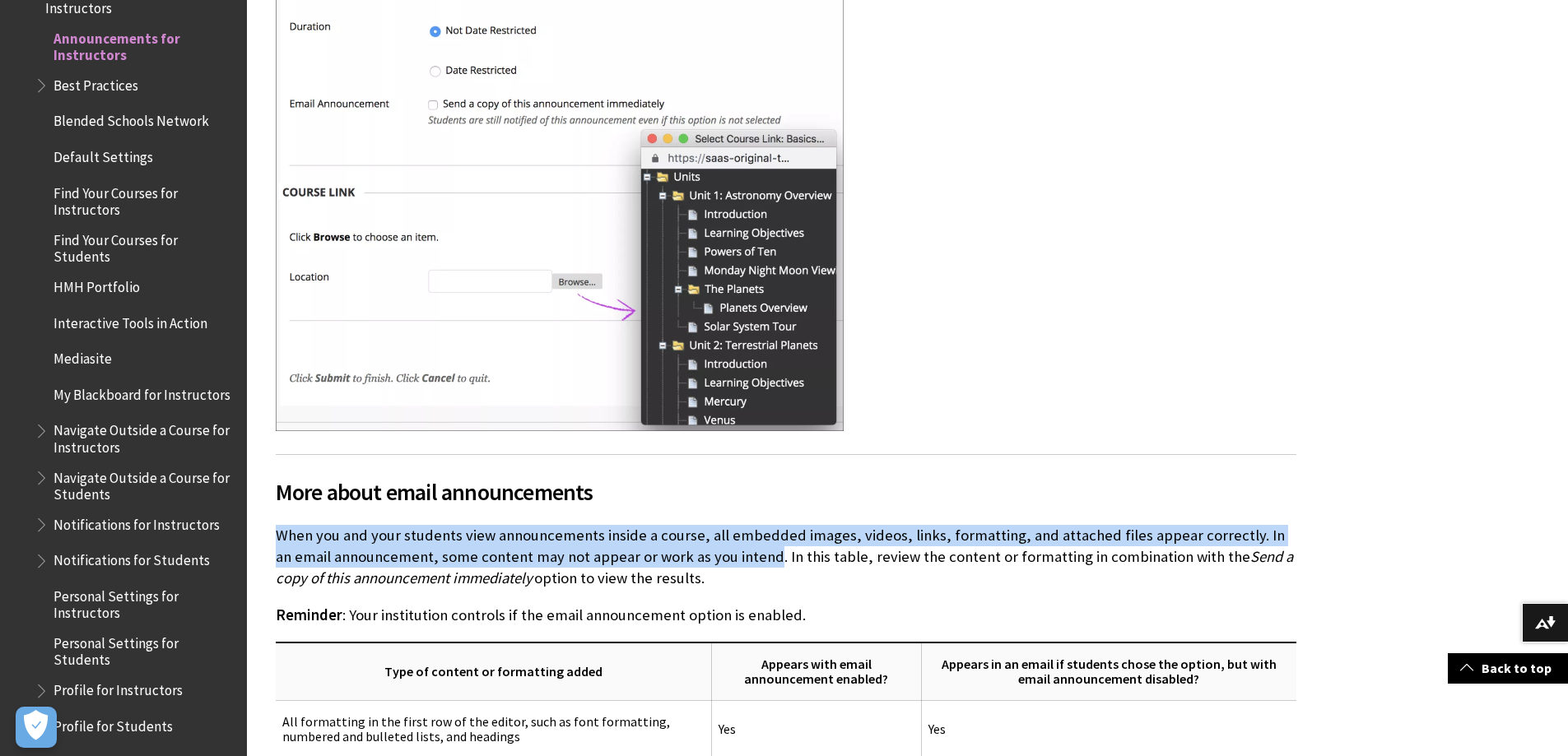
drag, startPoint x: 753, startPoint y: 556, endPoint x: 258, endPoint y: 520, distance: 496.3
click at [258, 520] on div "Due dates for assignments and projects Changes to your syllabus" at bounding box center [784, 257] width 1077 height 3190
copy p "When you and your students view announcements inside a course, all embedded ima…"
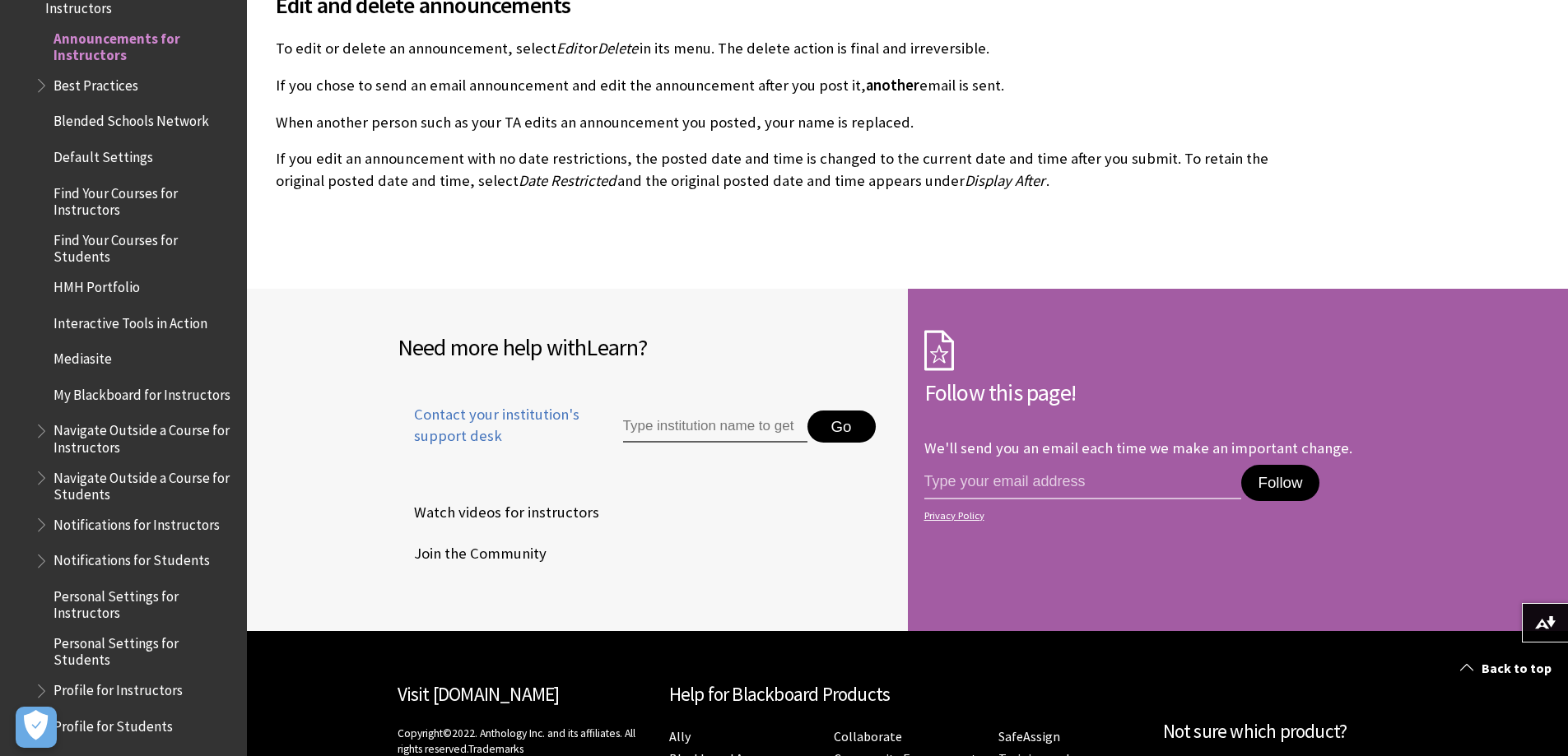
scroll to position [2798, 0]
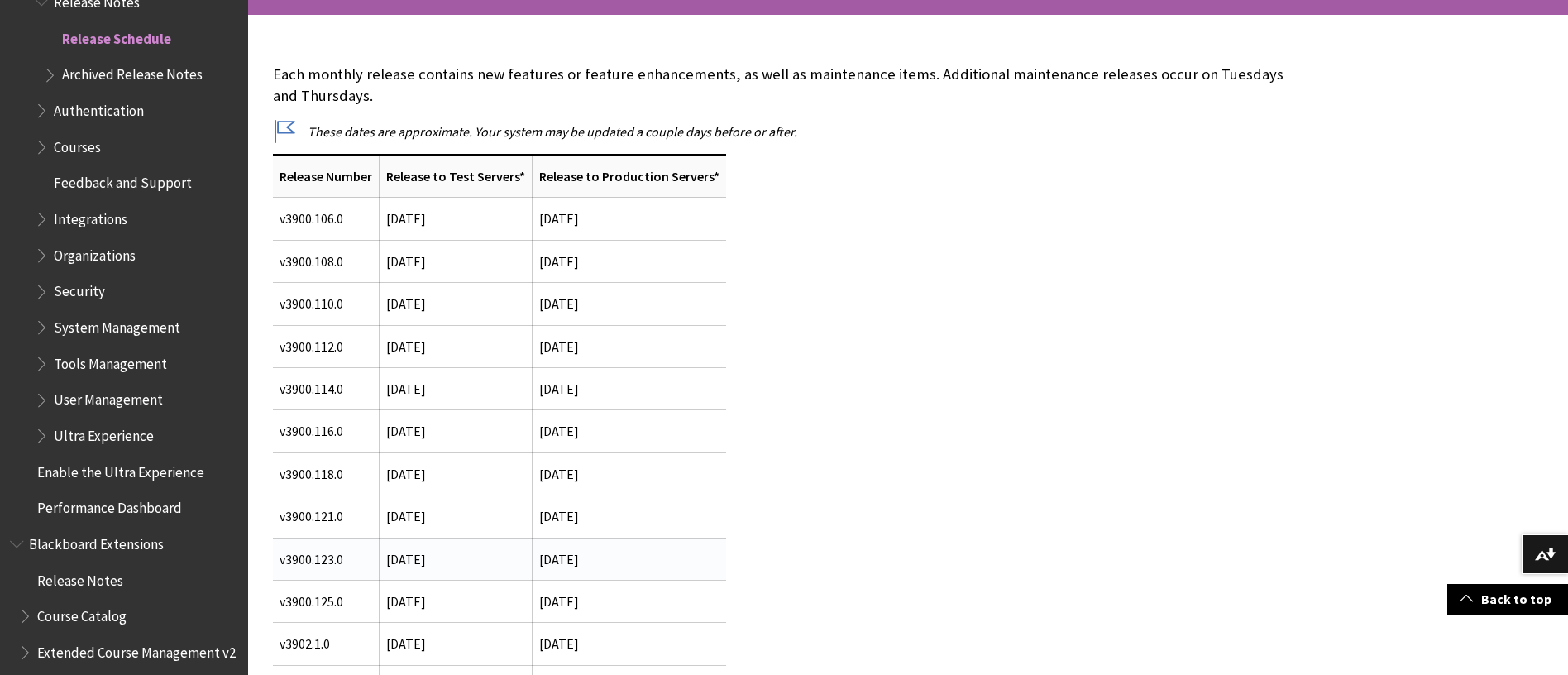
scroll to position [413, 0]
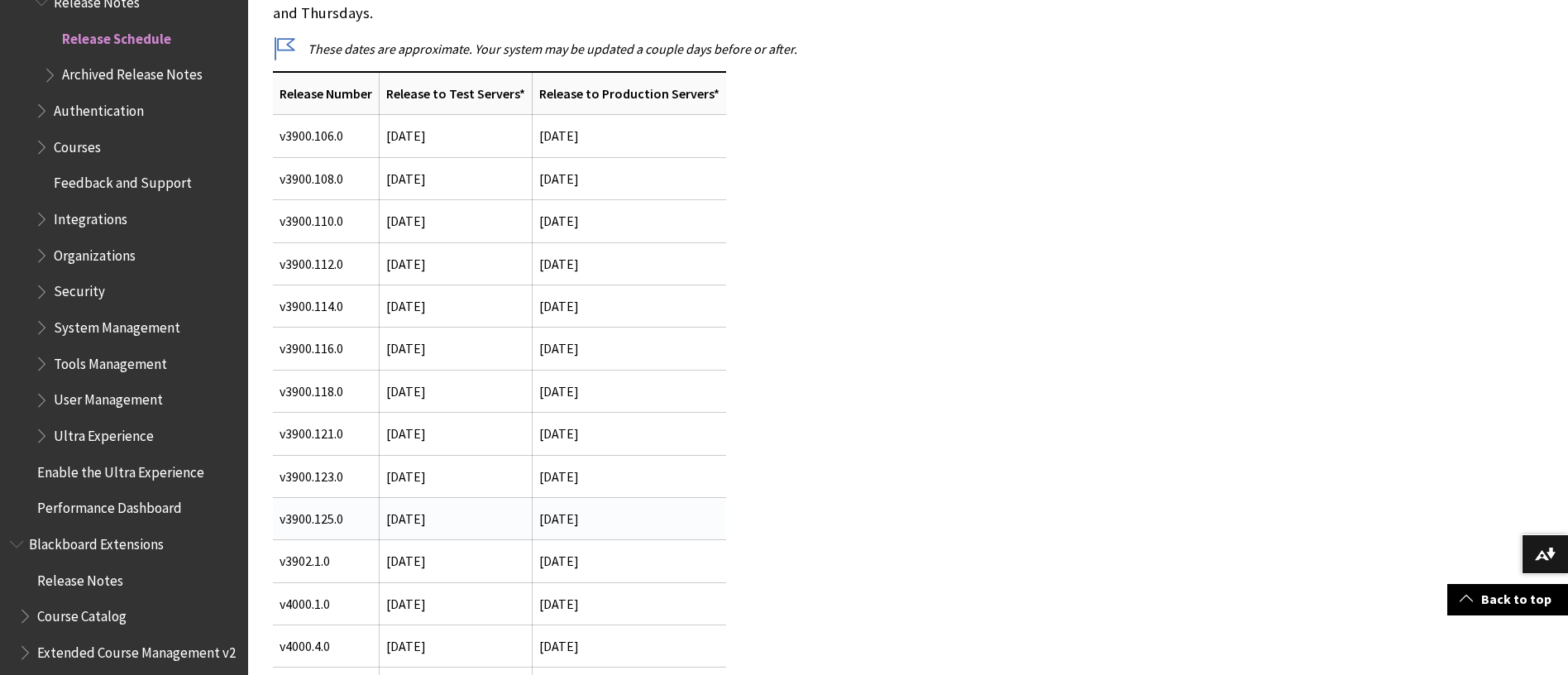
drag, startPoint x: 664, startPoint y: 506, endPoint x: 279, endPoint y: 521, distance: 385.3
click at [279, 521] on tr "v3900.125.0 [DATE] [DATE]" at bounding box center [499, 518] width 453 height 42
